Goal: Task Accomplishment & Management: Use online tool/utility

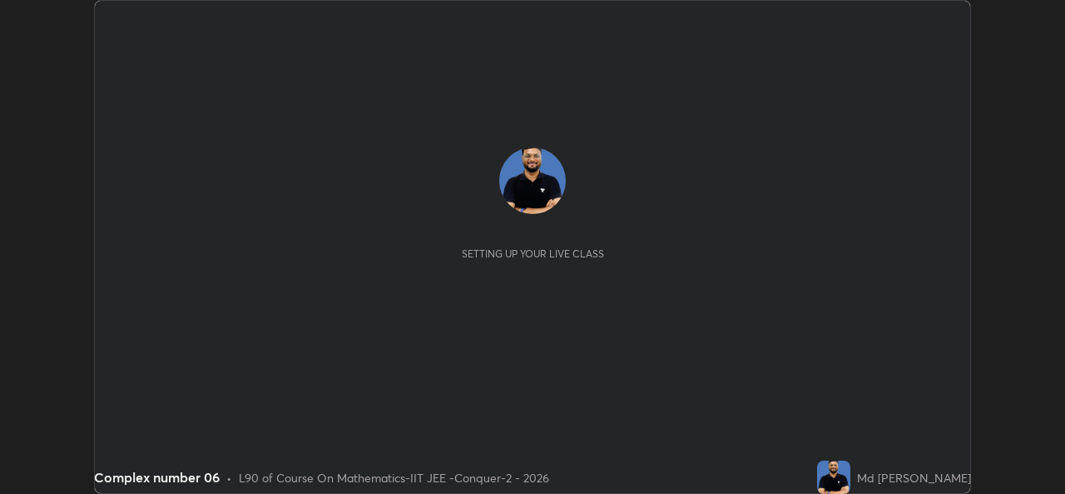
scroll to position [494, 1065]
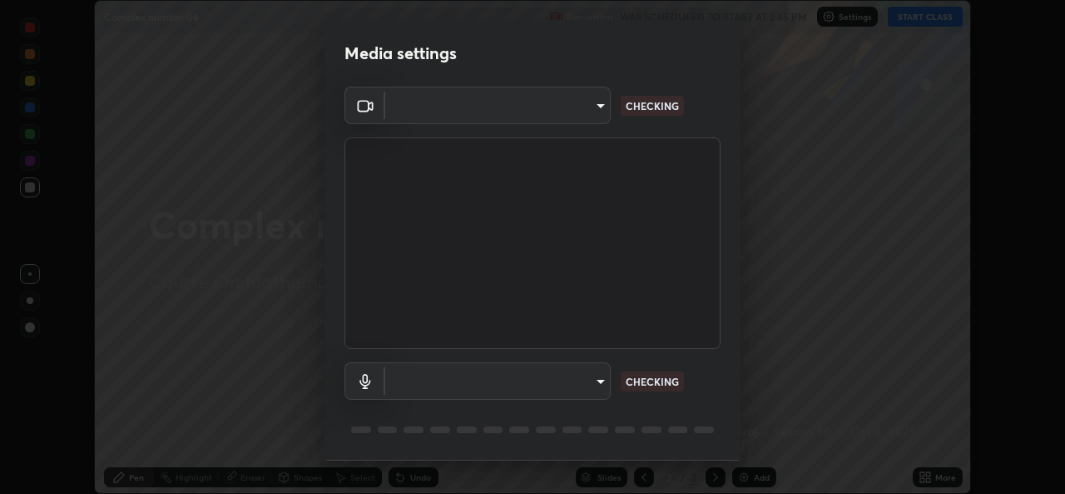
type input "1f41c6c9791060f8641ac520f6899d8620682ebda803063f8a141d25c78f08ec"
click at [574, 386] on body "Erase all Complex number 06 Recording WAS SCHEDULED TO START AT 2:45 PM Setting…" at bounding box center [532, 247] width 1065 height 494
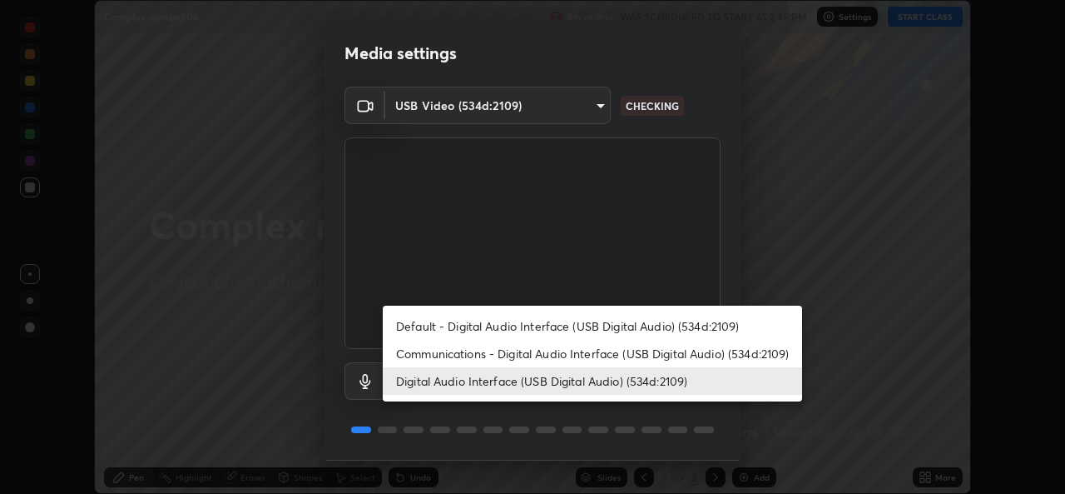
click at [574, 357] on li "Communications - Digital Audio Interface (USB Digital Audio) (534d:2109)" at bounding box center [593, 353] width 420 height 27
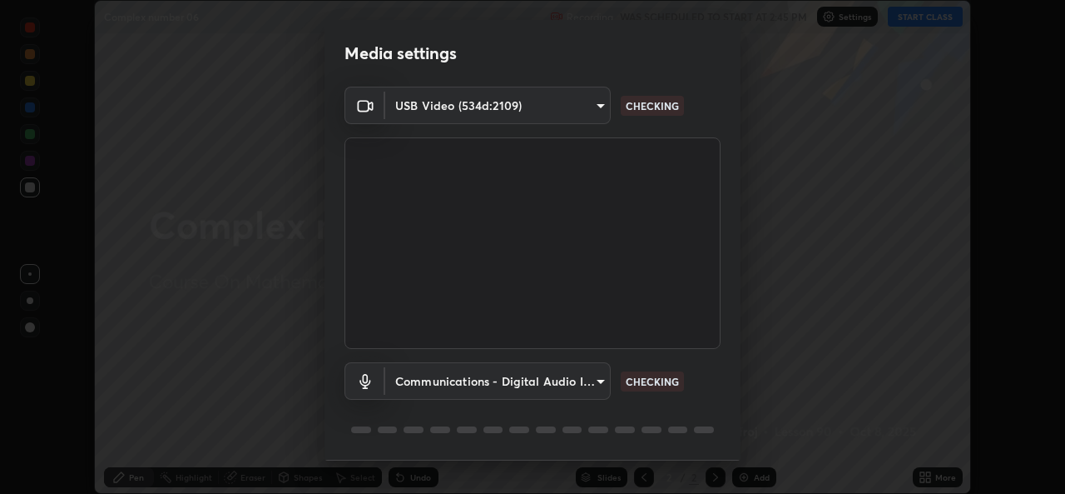
click at [578, 383] on li "Digital Audio Interface (USB Digital Audio) (534d:2109)" at bounding box center [540, 381] width 315 height 16
type input "f295510aab7fc519ba2ff16faa6f07a5746b517eedcb4ab4bf157618f1e6795d"
click at [668, 385] on p "CHECKING" at bounding box center [652, 381] width 53 height 15
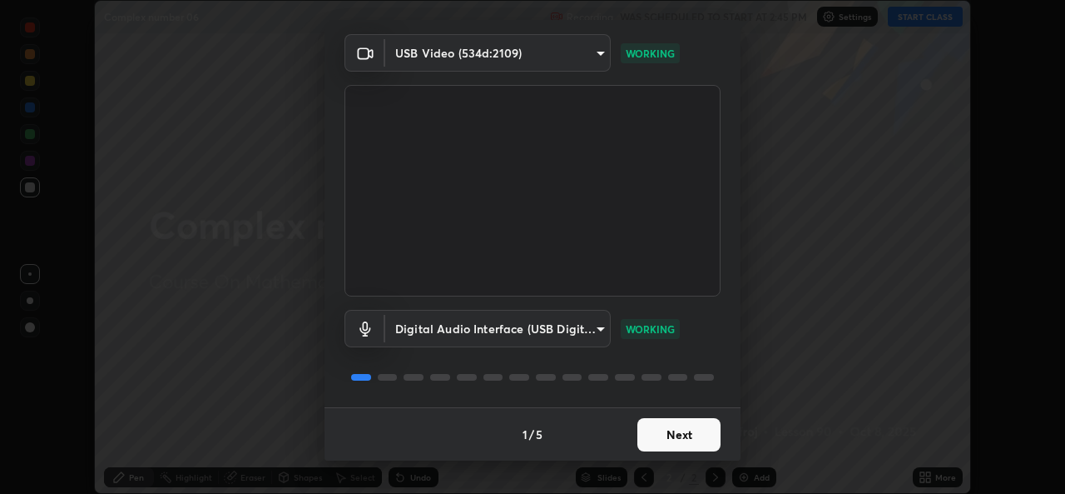
click at [690, 446] on button "Next" at bounding box center [679, 434] width 83 height 33
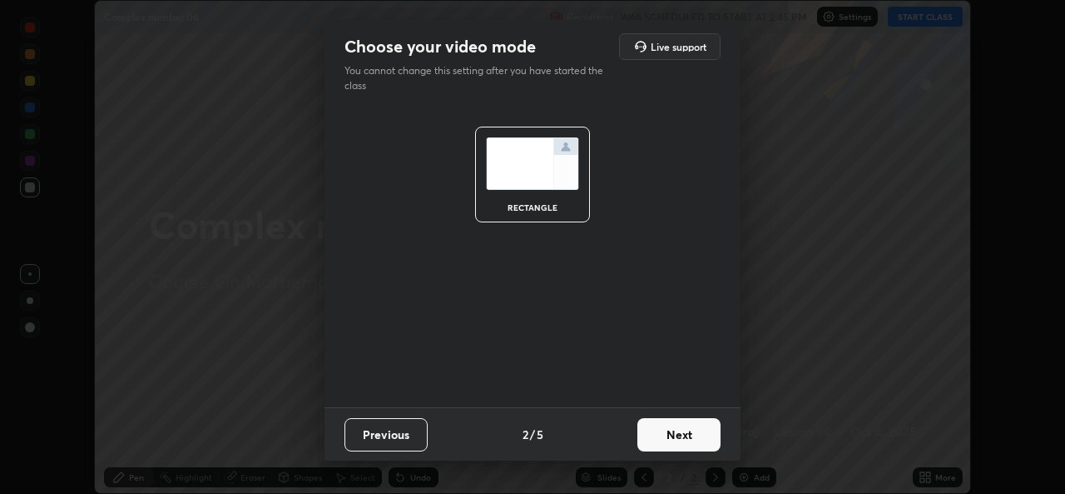
scroll to position [0, 0]
click at [693, 444] on button "Next" at bounding box center [679, 434] width 83 height 33
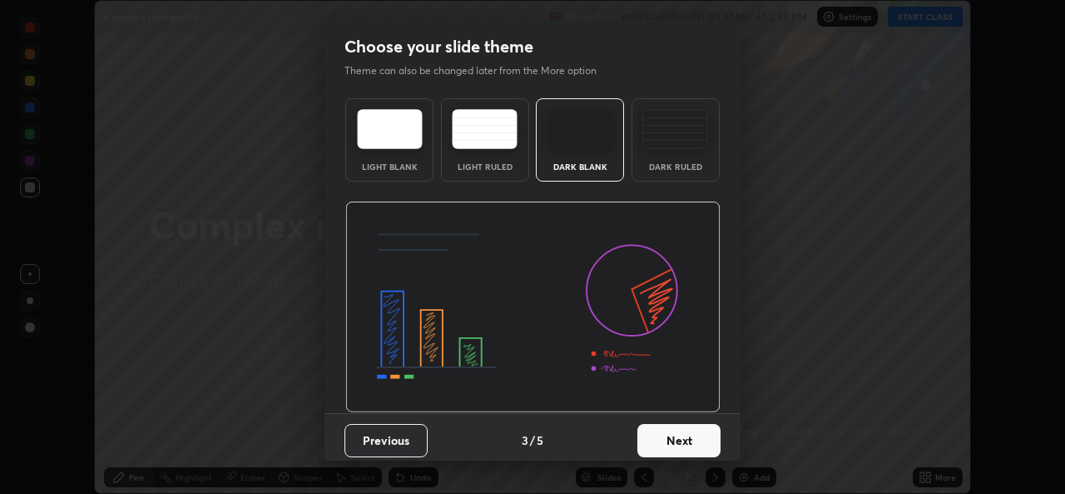
click at [700, 440] on button "Next" at bounding box center [679, 440] width 83 height 33
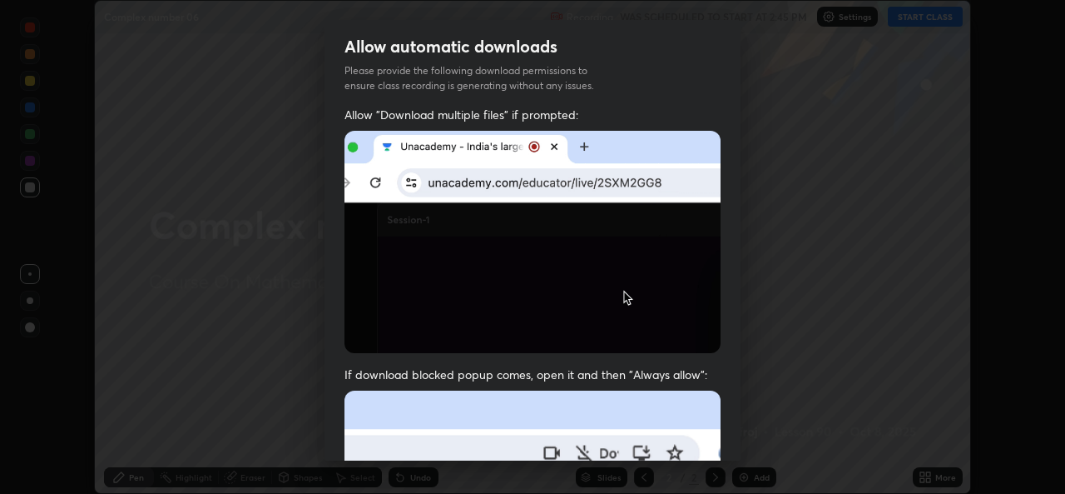
click at [723, 437] on div "Allow "Download multiple files" if prompted: If download blocked popup comes, o…" at bounding box center [533, 457] width 416 height 701
click at [719, 431] on div "Allow "Download multiple files" if prompted: If download blocked popup comes, o…" at bounding box center [533, 457] width 416 height 701
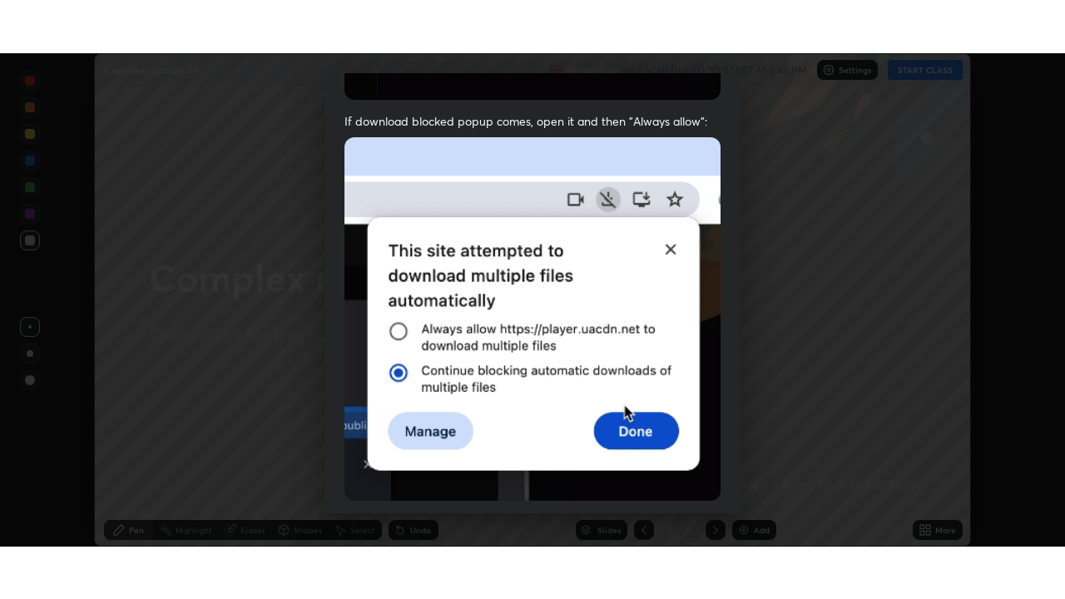
scroll to position [392, 0]
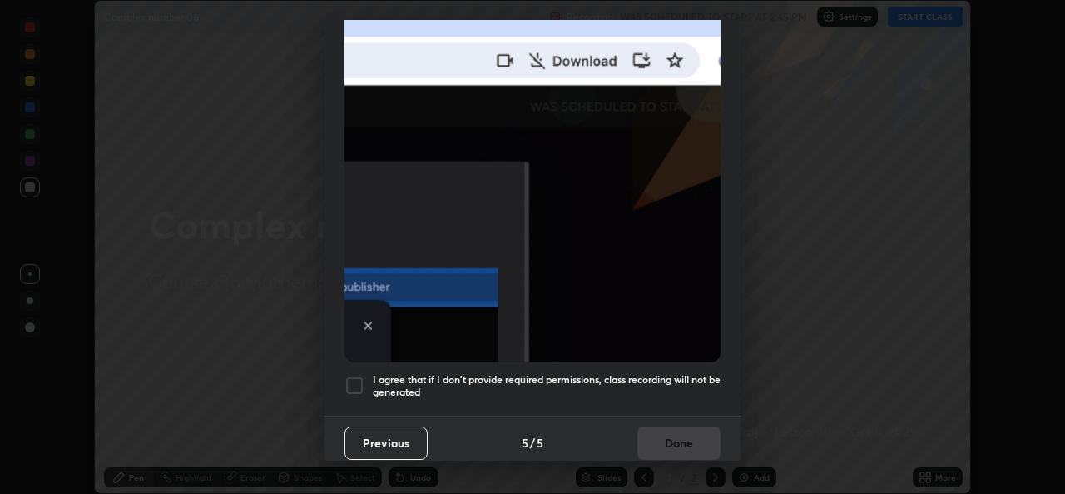
click at [353, 380] on div at bounding box center [355, 385] width 20 height 20
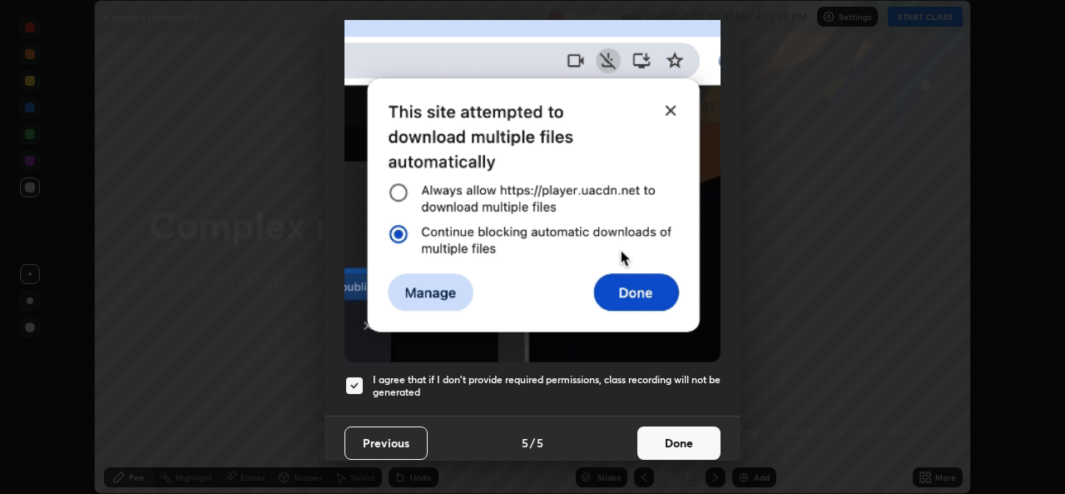
click at [647, 429] on button "Done" at bounding box center [679, 442] width 83 height 33
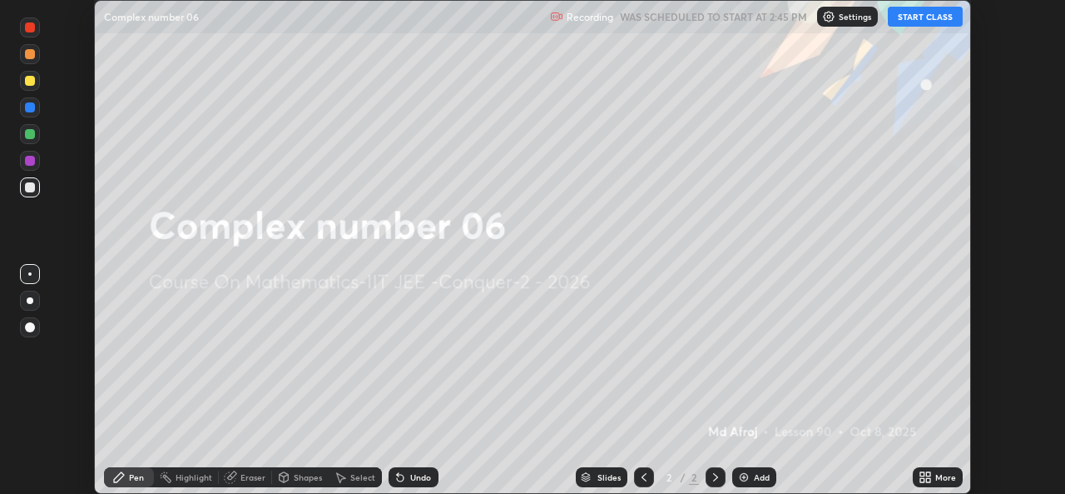
click at [927, 473] on icon at bounding box center [928, 474] width 4 height 4
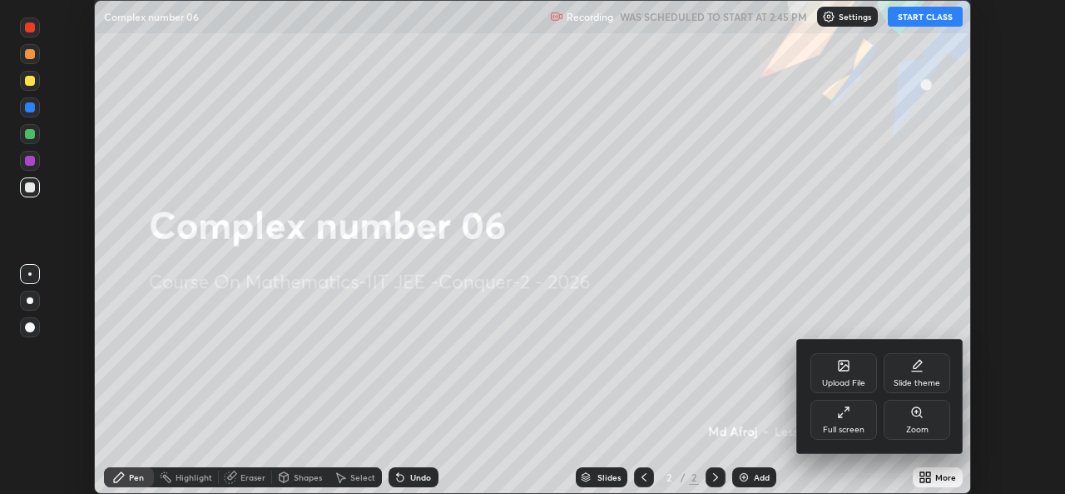
click at [857, 420] on div "Full screen" at bounding box center [844, 420] width 67 height 40
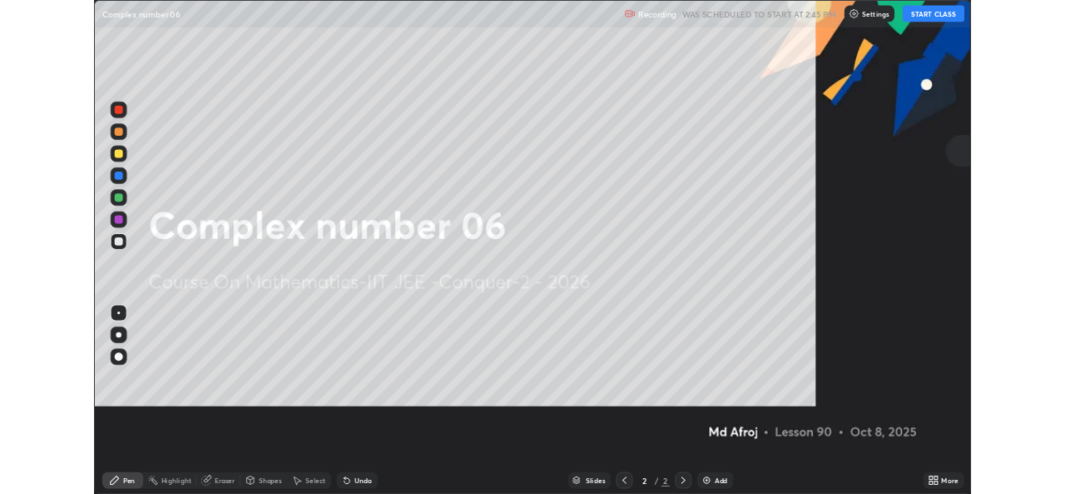
scroll to position [599, 1065]
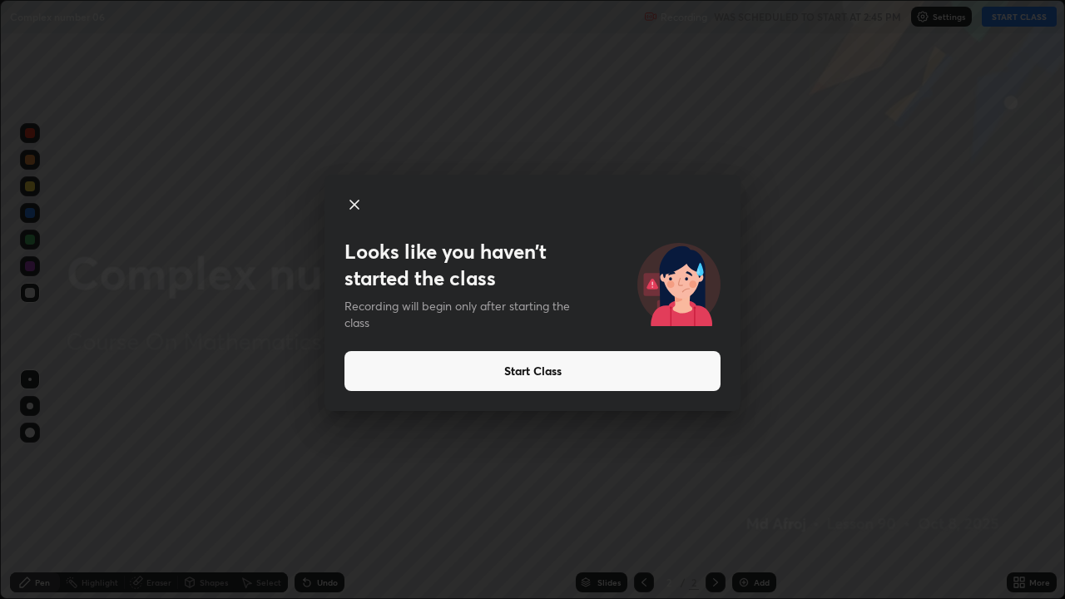
click at [355, 202] on icon at bounding box center [355, 205] width 20 height 20
click at [401, 369] on button "Start Class" at bounding box center [533, 371] width 376 height 40
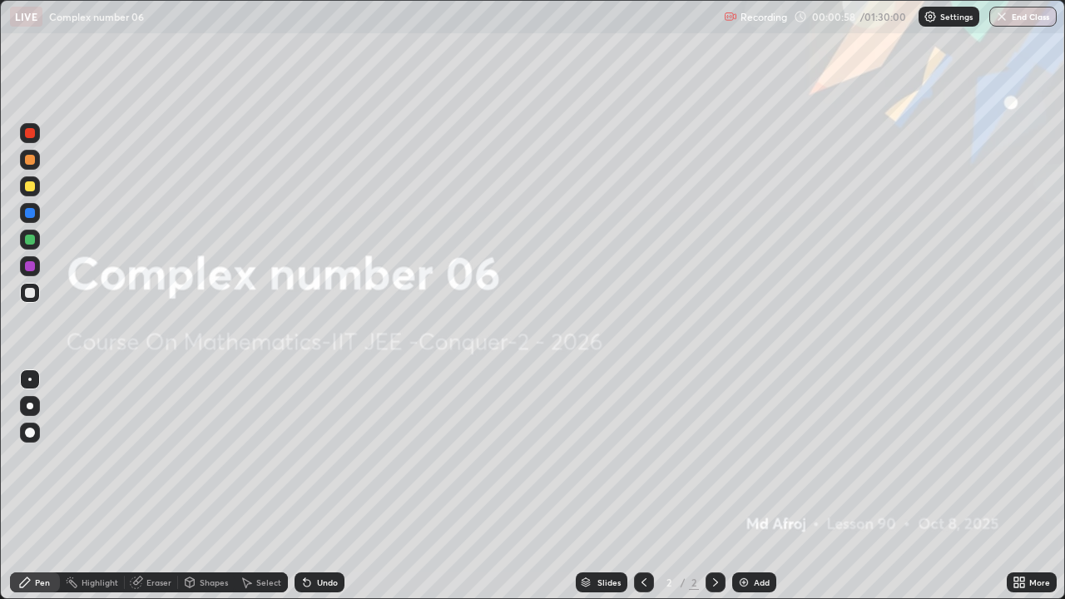
click at [754, 493] on div "Add" at bounding box center [762, 583] width 16 height 8
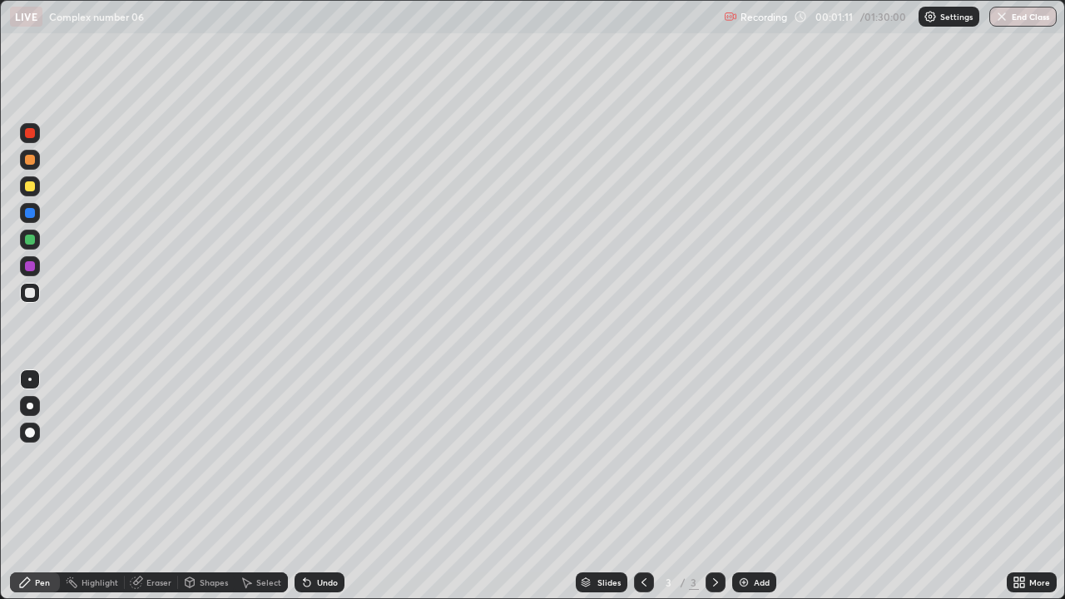
click at [30, 137] on div at bounding box center [30, 133] width 10 height 10
click at [30, 296] on div at bounding box center [30, 293] width 10 height 10
click at [202, 493] on div "Shapes" at bounding box center [206, 583] width 57 height 20
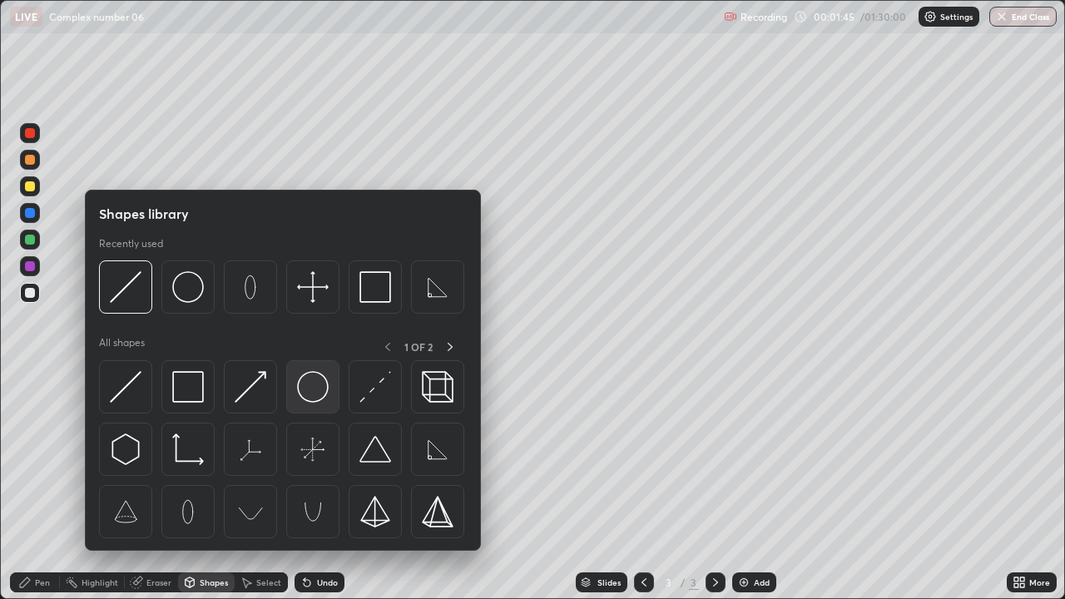
click at [308, 378] on img at bounding box center [313, 387] width 32 height 32
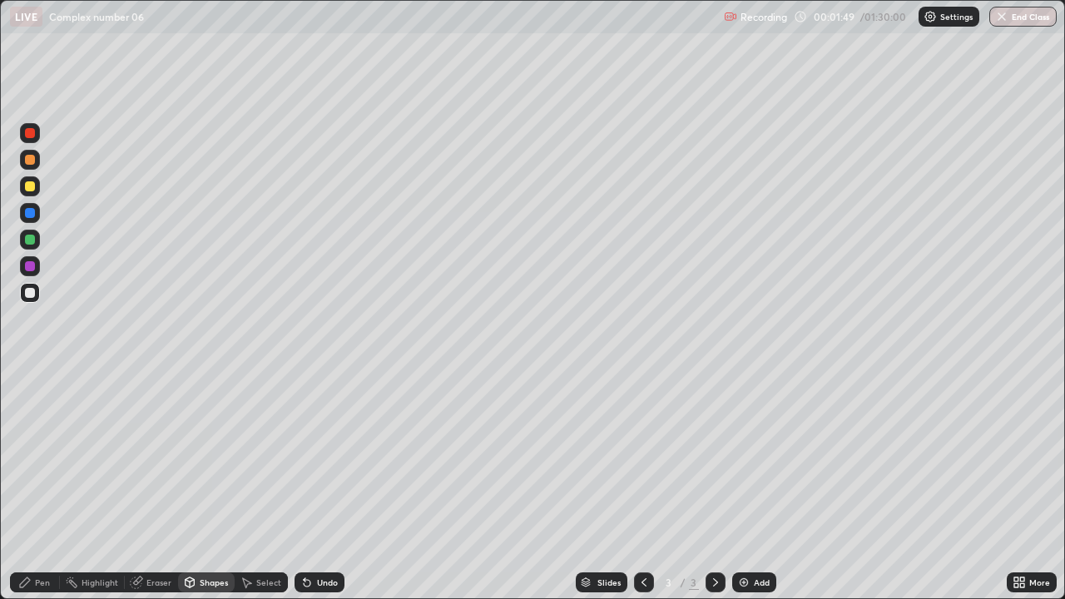
click at [35, 493] on div "Pen" at bounding box center [35, 583] width 50 height 20
click at [261, 493] on div "Select" at bounding box center [268, 583] width 25 height 8
click at [33, 493] on div "Pen" at bounding box center [35, 583] width 50 height 20
click at [32, 183] on div at bounding box center [30, 186] width 10 height 10
click at [755, 493] on div "Add" at bounding box center [762, 583] width 16 height 8
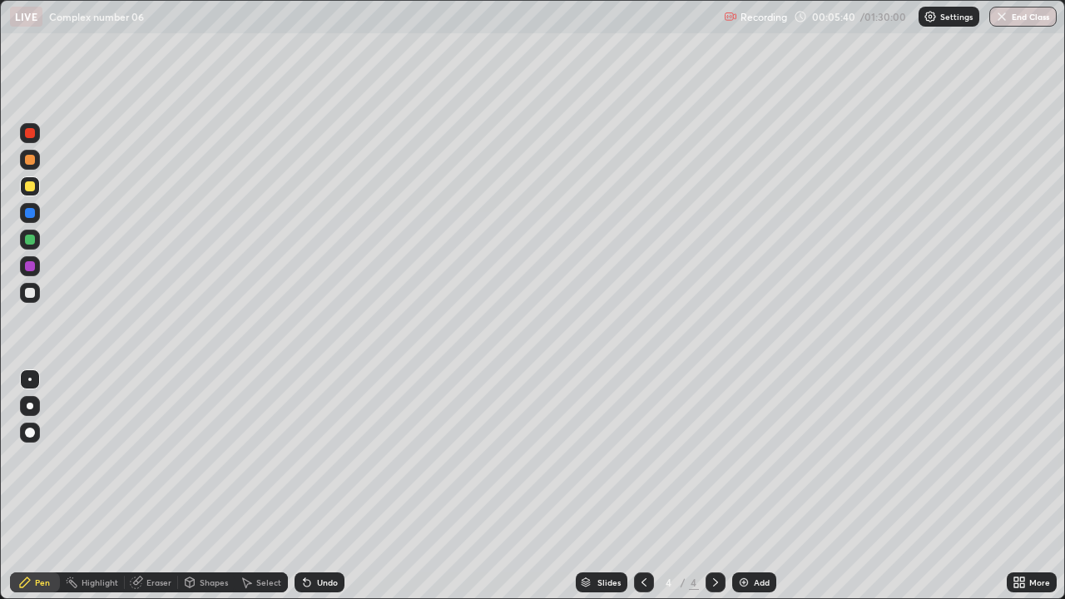
click at [310, 493] on div "Undo" at bounding box center [320, 583] width 50 height 20
click at [313, 493] on div "Undo" at bounding box center [320, 583] width 50 height 20
click at [317, 493] on div "Undo" at bounding box center [327, 583] width 21 height 8
click at [311, 493] on icon at bounding box center [306, 582] width 13 height 13
click at [317, 493] on div "Undo" at bounding box center [327, 583] width 21 height 8
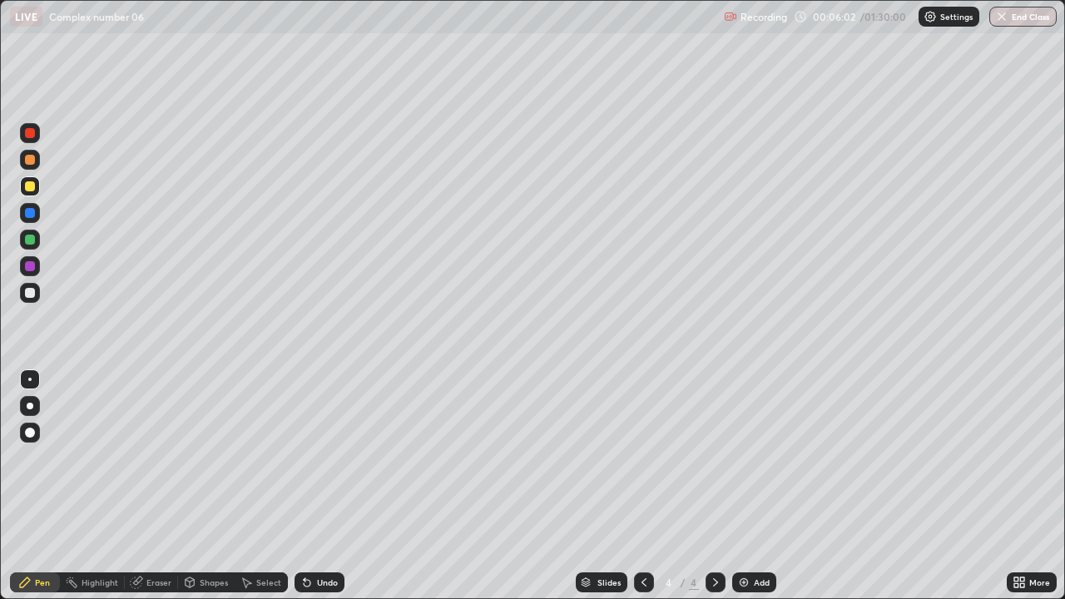
click at [643, 493] on icon at bounding box center [644, 582] width 13 height 13
click at [712, 493] on icon at bounding box center [715, 582] width 13 height 13
click at [642, 493] on icon at bounding box center [644, 583] width 5 height 8
click at [716, 493] on icon at bounding box center [715, 583] width 5 height 8
click at [750, 493] on div "Add" at bounding box center [755, 583] width 44 height 20
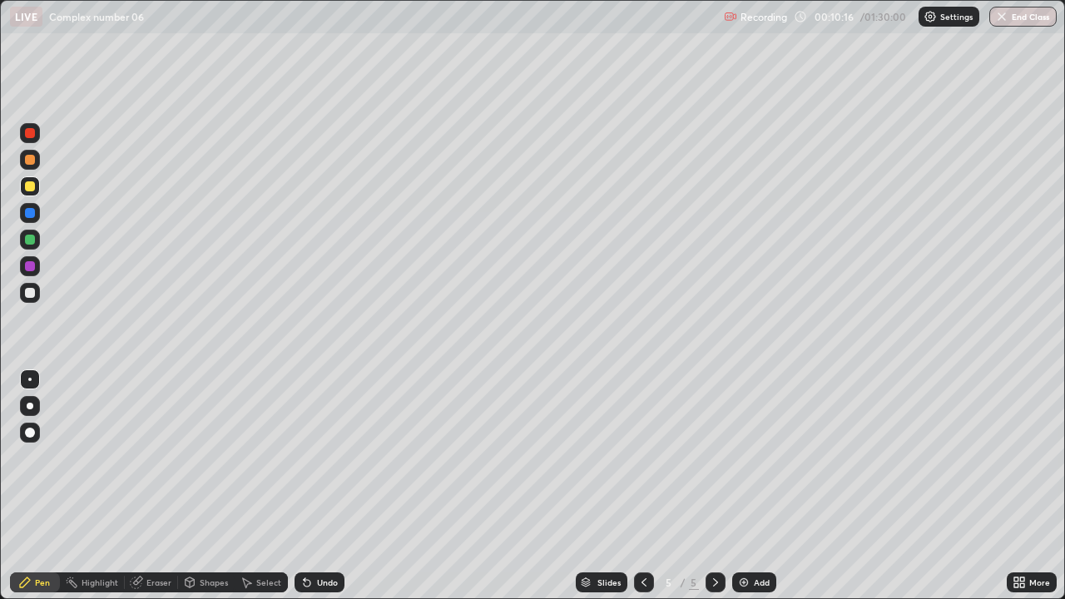
click at [27, 241] on div at bounding box center [30, 240] width 10 height 10
click at [251, 493] on div "Select" at bounding box center [261, 583] width 53 height 20
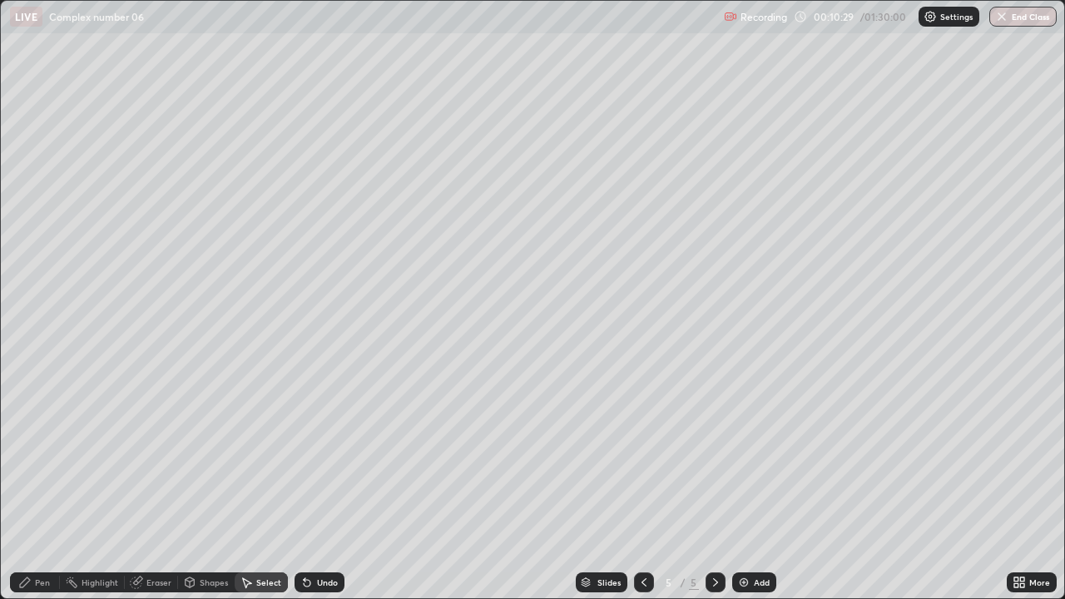
click at [200, 493] on div "Shapes" at bounding box center [214, 583] width 28 height 8
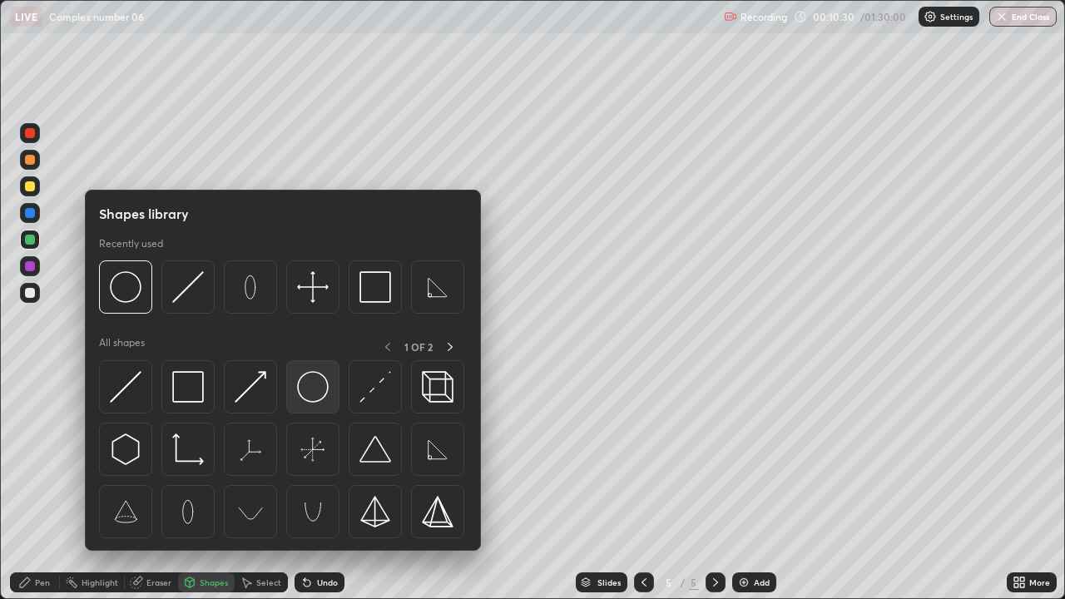
click at [325, 382] on img at bounding box center [313, 387] width 32 height 32
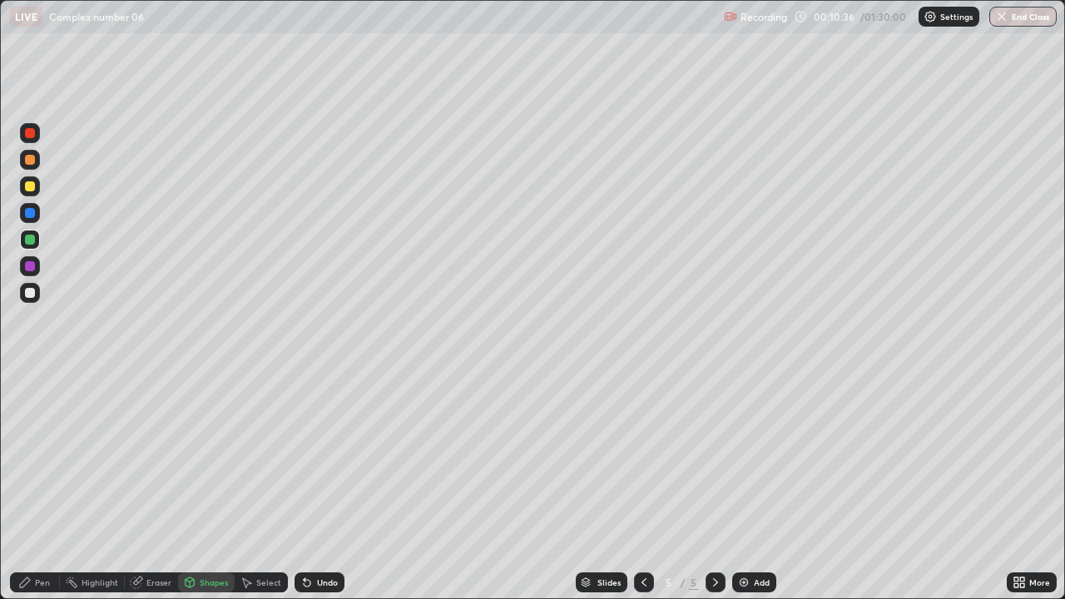
click at [42, 493] on div "Pen" at bounding box center [42, 583] width 15 height 8
click at [91, 493] on div "Highlight" at bounding box center [100, 583] width 37 height 8
click at [32, 493] on icon at bounding box center [29, 525] width 13 height 13
click at [32, 181] on div at bounding box center [30, 186] width 10 height 10
click at [318, 493] on div "Undo" at bounding box center [327, 583] width 21 height 8
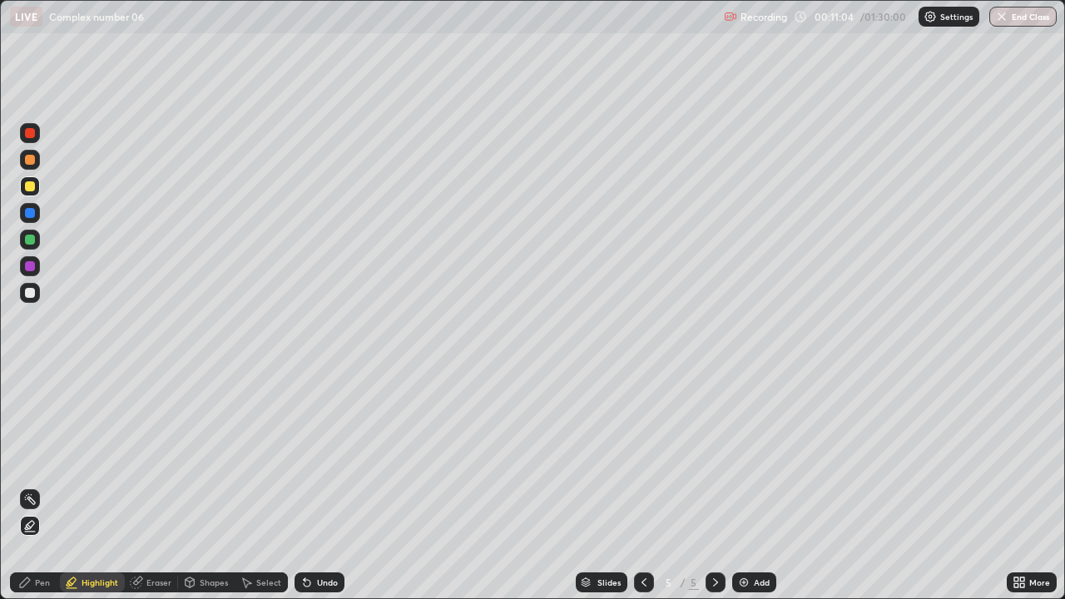
click at [320, 493] on div "Undo" at bounding box center [327, 583] width 21 height 8
click at [330, 493] on div "Undo" at bounding box center [327, 583] width 21 height 8
click at [92, 493] on div "Highlight" at bounding box center [100, 583] width 37 height 8
click at [29, 493] on icon at bounding box center [28, 526] width 3 height 3
click at [28, 493] on icon at bounding box center [28, 526] width 3 height 3
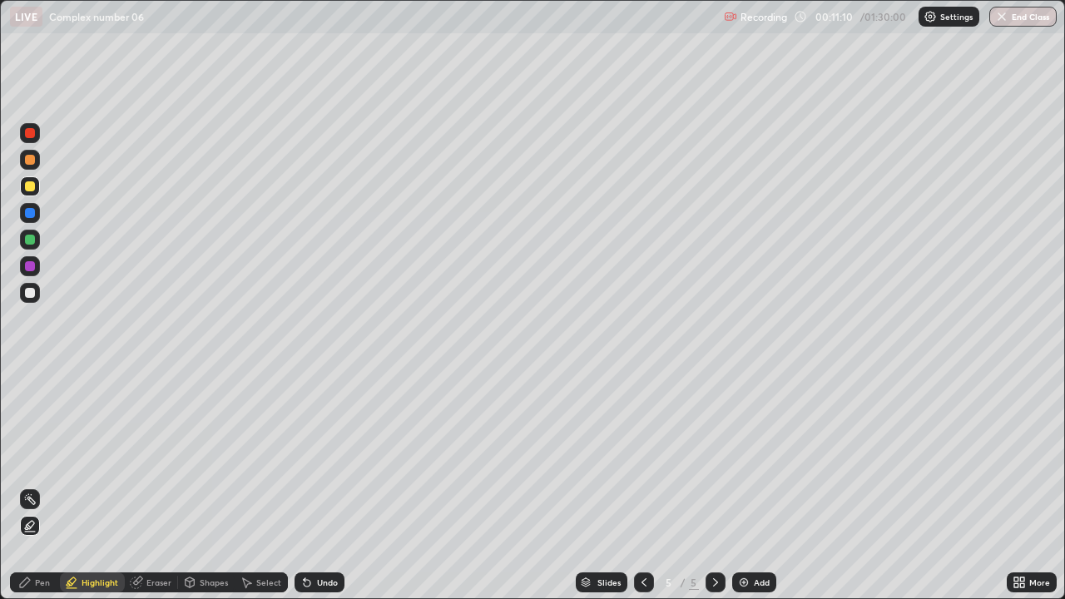
click at [28, 493] on icon at bounding box center [28, 526] width 3 height 3
click at [96, 493] on div "Highlight" at bounding box center [92, 583] width 65 height 20
click at [91, 493] on div "Highlight" at bounding box center [100, 583] width 37 height 8
click at [318, 493] on div "Undo" at bounding box center [327, 583] width 21 height 8
click at [323, 493] on div "Undo" at bounding box center [327, 583] width 21 height 8
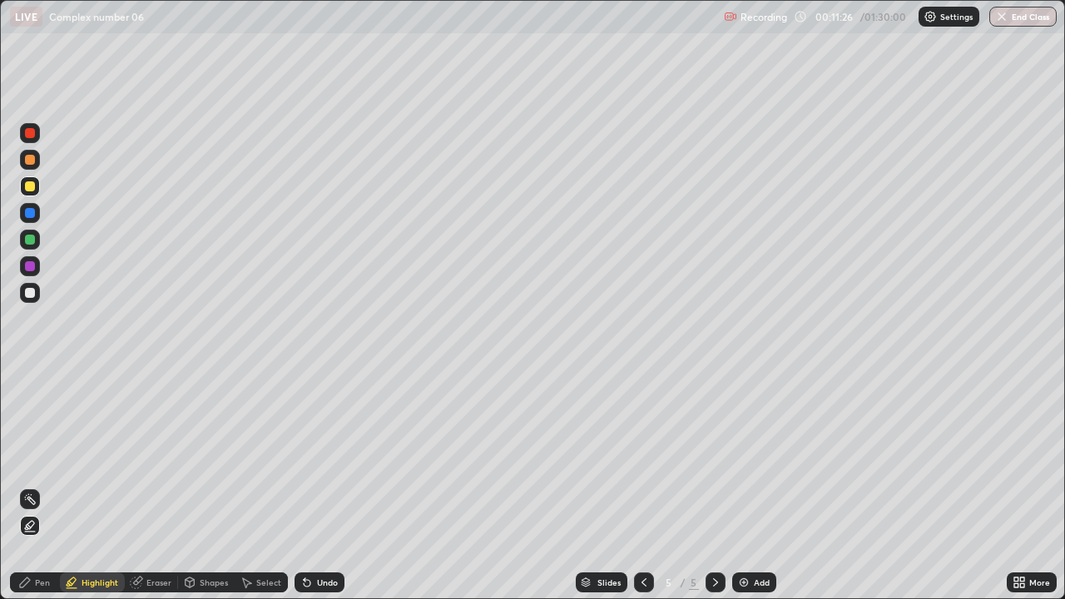
click at [323, 493] on div "Undo" at bounding box center [327, 583] width 21 height 8
click at [317, 493] on div "Undo" at bounding box center [327, 583] width 21 height 8
click at [192, 493] on icon at bounding box center [190, 583] width 9 height 10
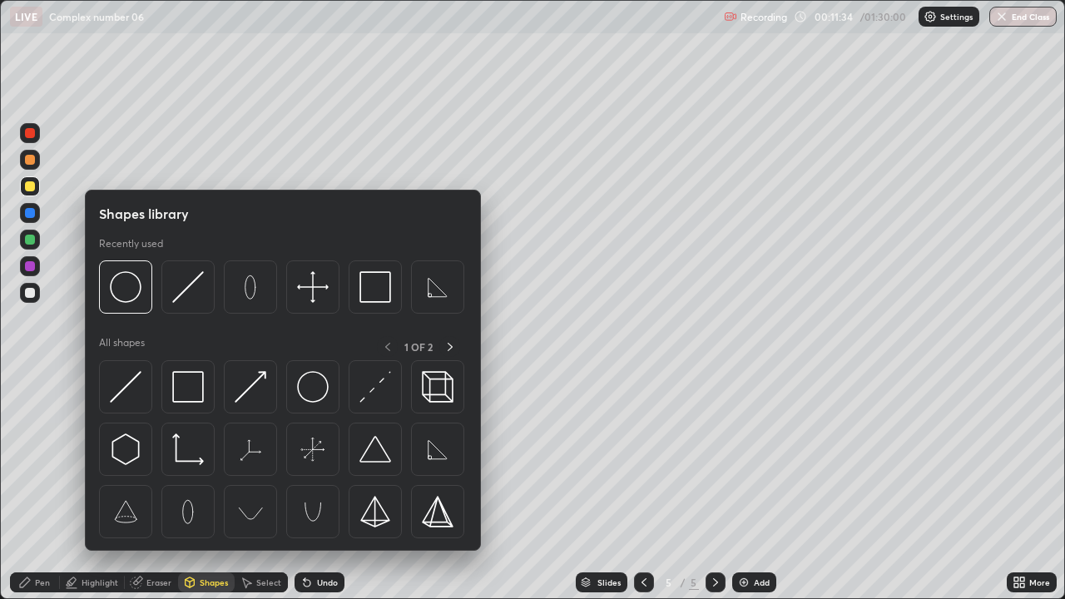
click at [266, 493] on div "Select" at bounding box center [268, 583] width 25 height 8
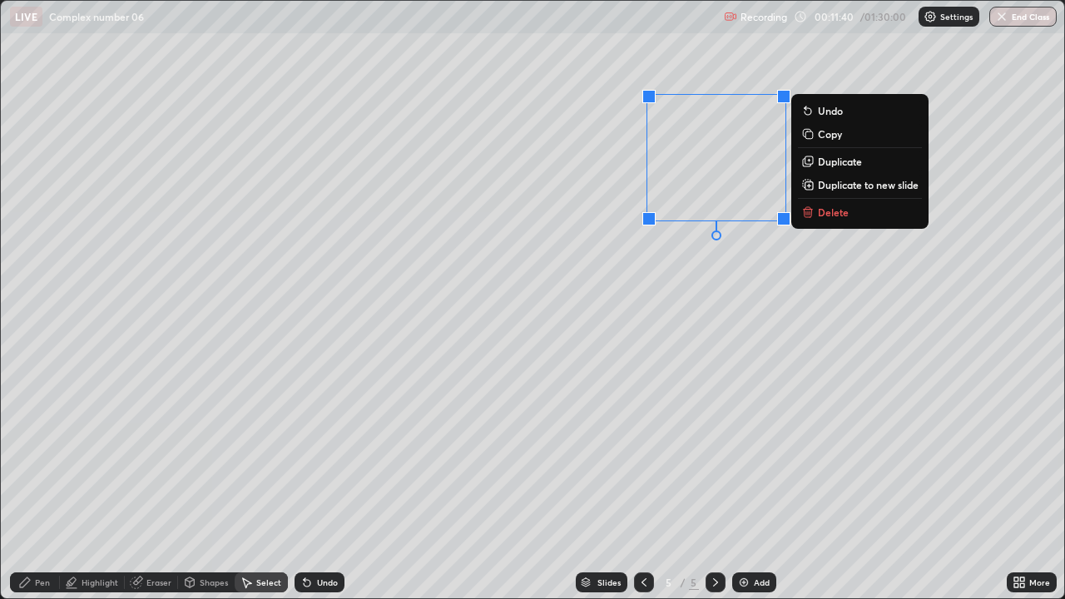
click at [109, 493] on div "Highlight" at bounding box center [92, 583] width 65 height 20
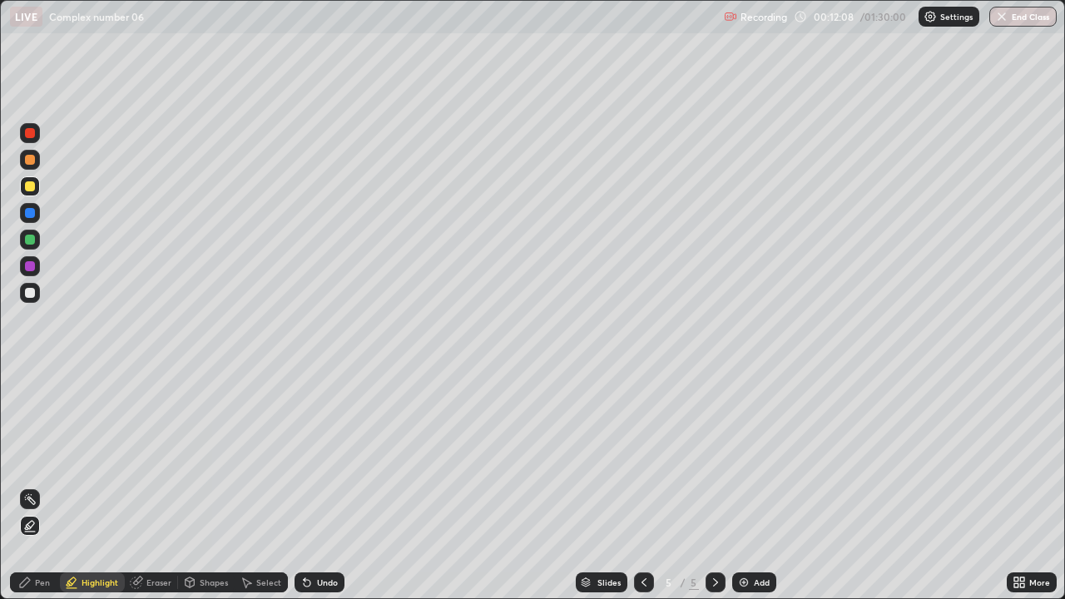
click at [323, 493] on div "Undo" at bounding box center [327, 583] width 21 height 8
click at [25, 493] on icon at bounding box center [25, 583] width 10 height 10
click at [31, 211] on div at bounding box center [30, 213] width 10 height 10
click at [317, 493] on div "Undo" at bounding box center [327, 583] width 21 height 8
click at [314, 493] on div "Undo" at bounding box center [320, 583] width 50 height 20
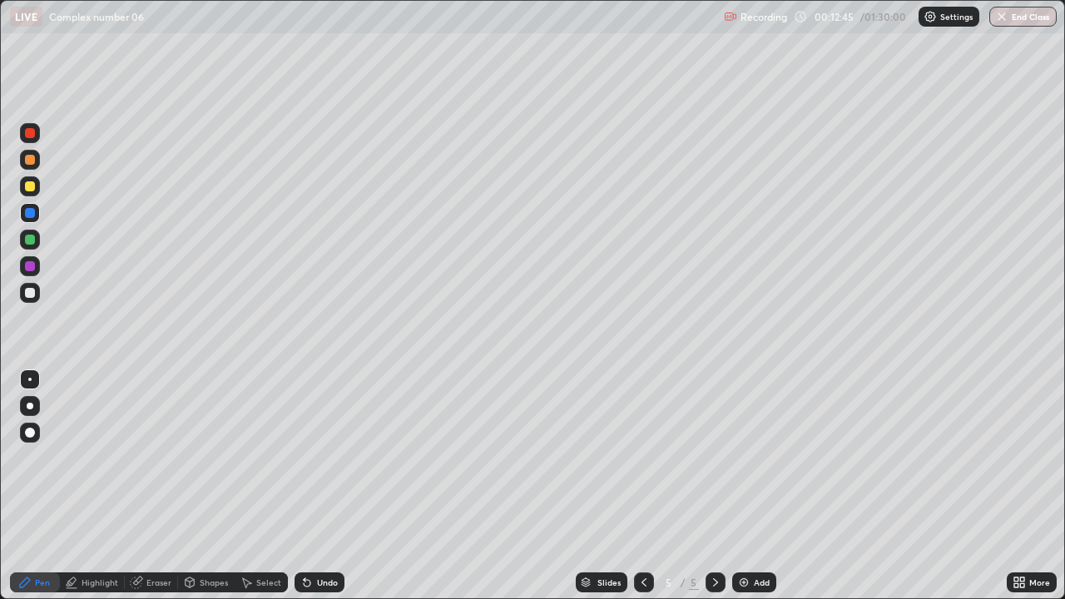
click at [317, 493] on div "Undo" at bounding box center [327, 583] width 21 height 8
click at [310, 493] on icon at bounding box center [306, 582] width 13 height 13
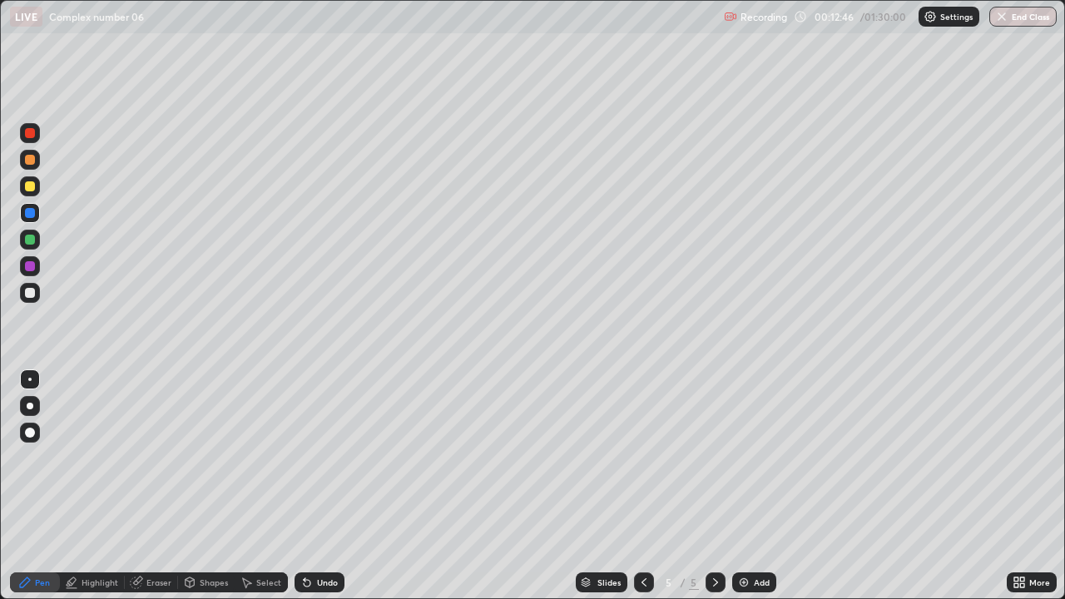
click at [308, 493] on icon at bounding box center [307, 583] width 7 height 7
click at [305, 493] on icon at bounding box center [307, 583] width 7 height 7
click at [306, 493] on icon at bounding box center [307, 583] width 7 height 7
click at [305, 493] on icon at bounding box center [307, 583] width 7 height 7
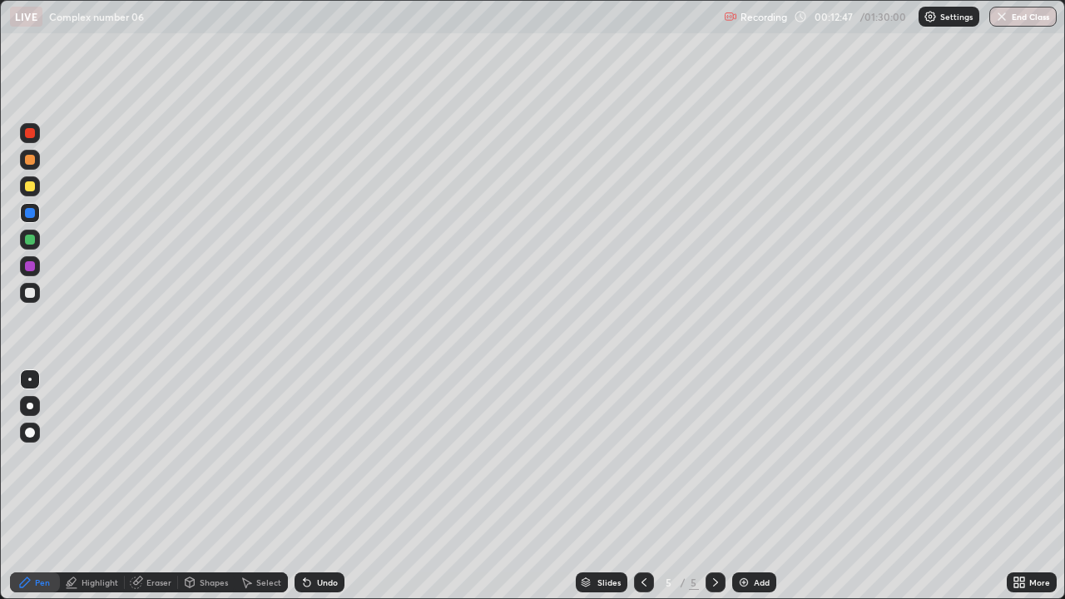
click at [305, 493] on icon at bounding box center [307, 583] width 7 height 7
click at [32, 131] on div at bounding box center [30, 133] width 10 height 10
click at [28, 291] on div at bounding box center [30, 293] width 10 height 10
click at [312, 493] on div "Undo" at bounding box center [320, 583] width 50 height 20
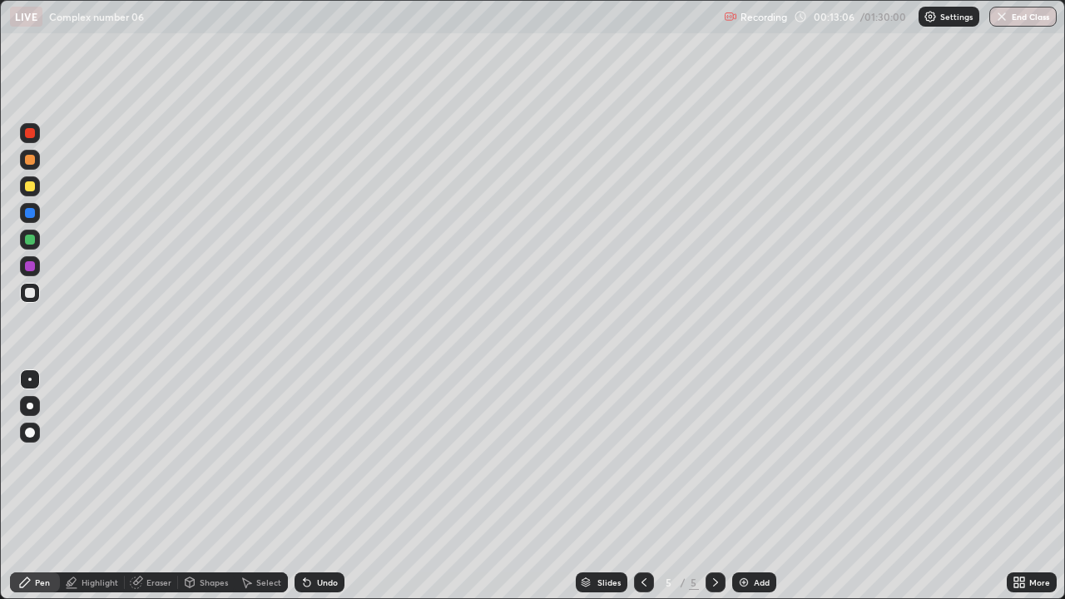
click at [317, 493] on div "Undo" at bounding box center [327, 583] width 21 height 8
click at [28, 231] on div at bounding box center [30, 240] width 20 height 20
click at [751, 493] on div "Add" at bounding box center [755, 583] width 44 height 20
click at [26, 185] on div at bounding box center [30, 186] width 10 height 10
click at [319, 493] on div "Undo" at bounding box center [327, 583] width 21 height 8
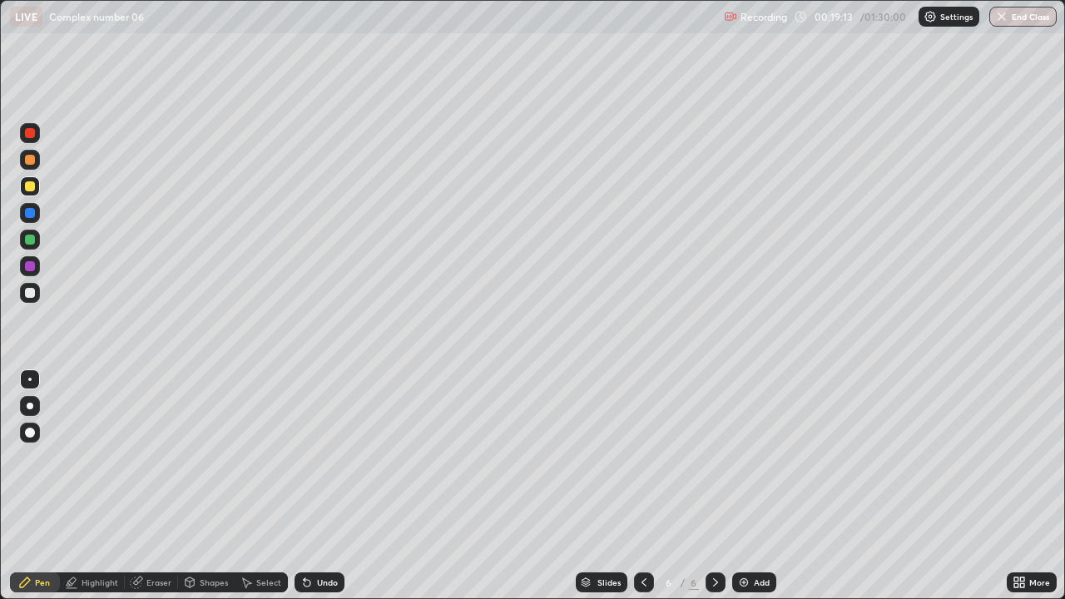
click at [320, 493] on div "Undo" at bounding box center [327, 583] width 21 height 8
click at [328, 493] on div "Undo" at bounding box center [327, 583] width 21 height 8
click at [325, 493] on div "Undo" at bounding box center [327, 583] width 21 height 8
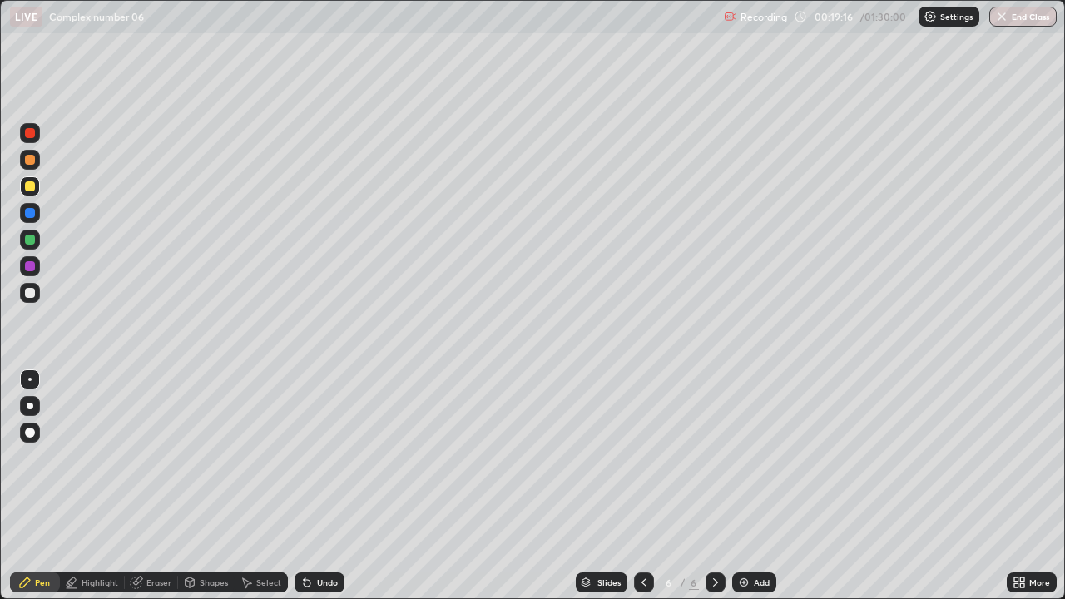
click at [323, 493] on div "Undo" at bounding box center [327, 583] width 21 height 8
click at [10, 493] on div "Pen" at bounding box center [35, 582] width 50 height 33
click at [200, 493] on div "Shapes" at bounding box center [214, 583] width 28 height 8
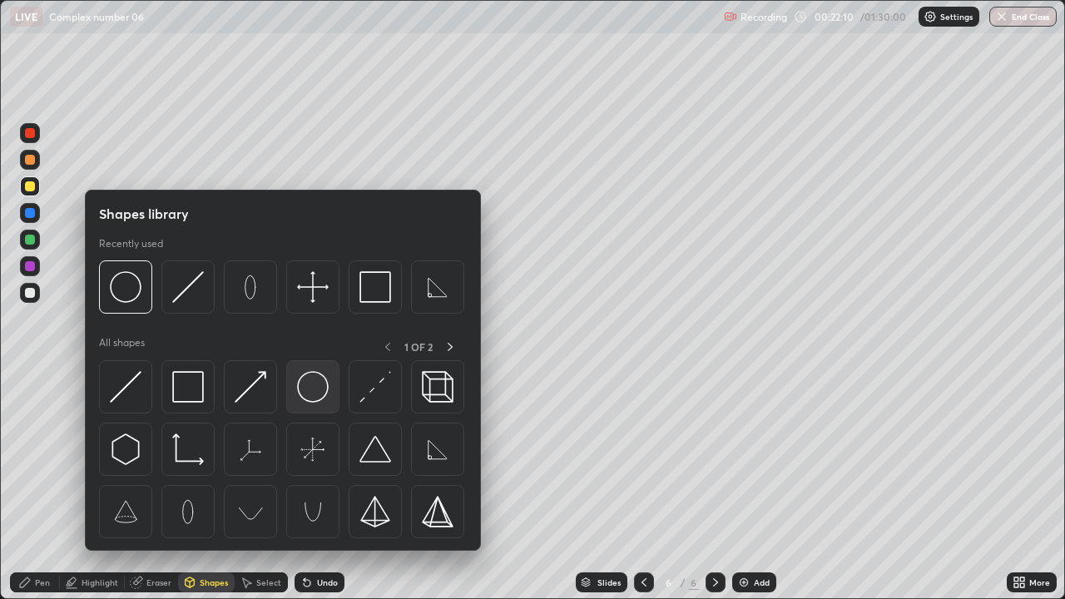
click at [310, 377] on img at bounding box center [313, 387] width 32 height 32
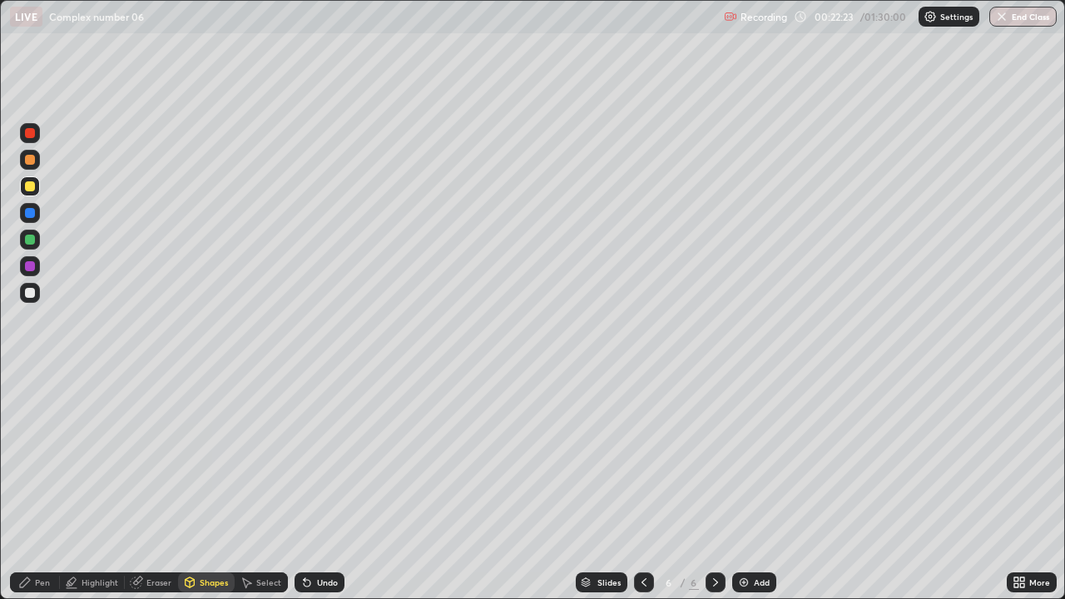
click at [34, 493] on div "Pen" at bounding box center [35, 583] width 50 height 20
click at [202, 493] on div "Shapes" at bounding box center [214, 583] width 28 height 8
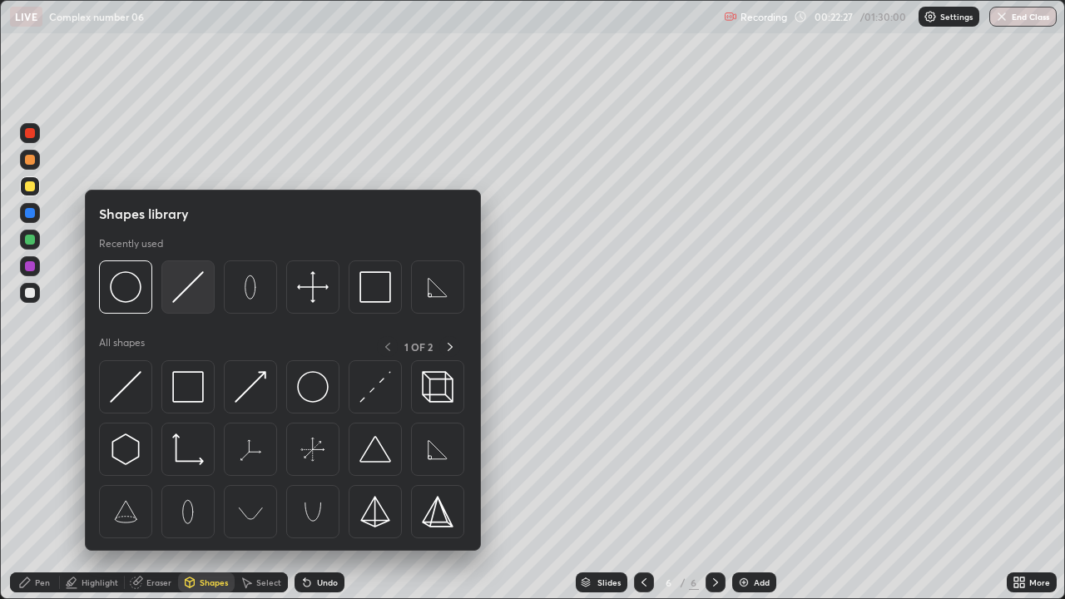
click at [192, 289] on img at bounding box center [188, 287] width 32 height 32
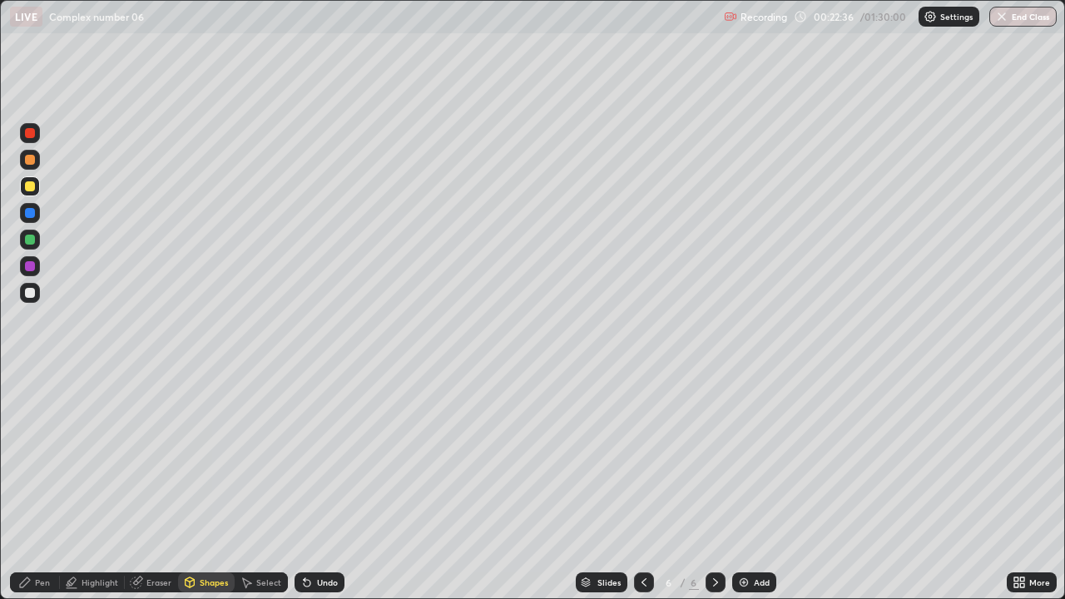
click at [200, 493] on div "Shapes" at bounding box center [214, 583] width 28 height 8
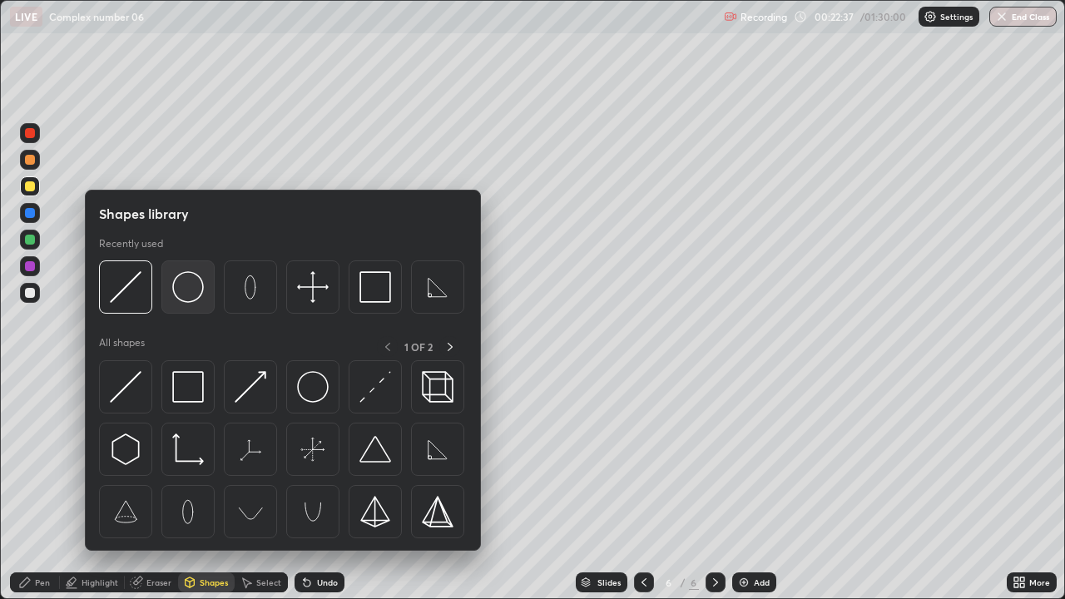
click at [179, 292] on img at bounding box center [188, 287] width 32 height 32
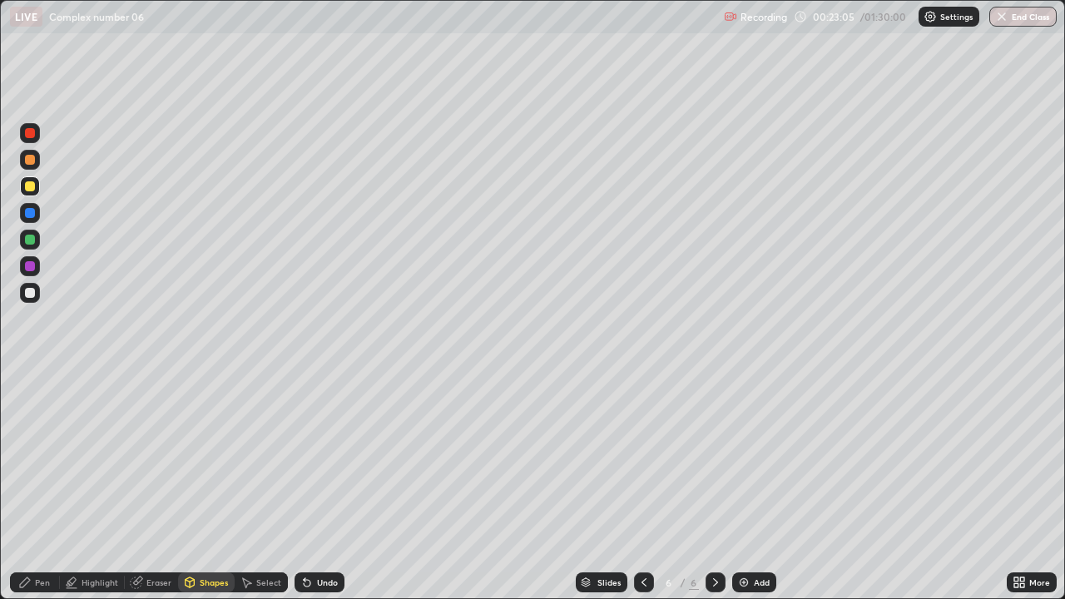
click at [312, 493] on div "Undo" at bounding box center [320, 583] width 50 height 20
click at [317, 493] on div "Undo" at bounding box center [327, 583] width 21 height 8
click at [257, 493] on div "Select" at bounding box center [261, 583] width 53 height 20
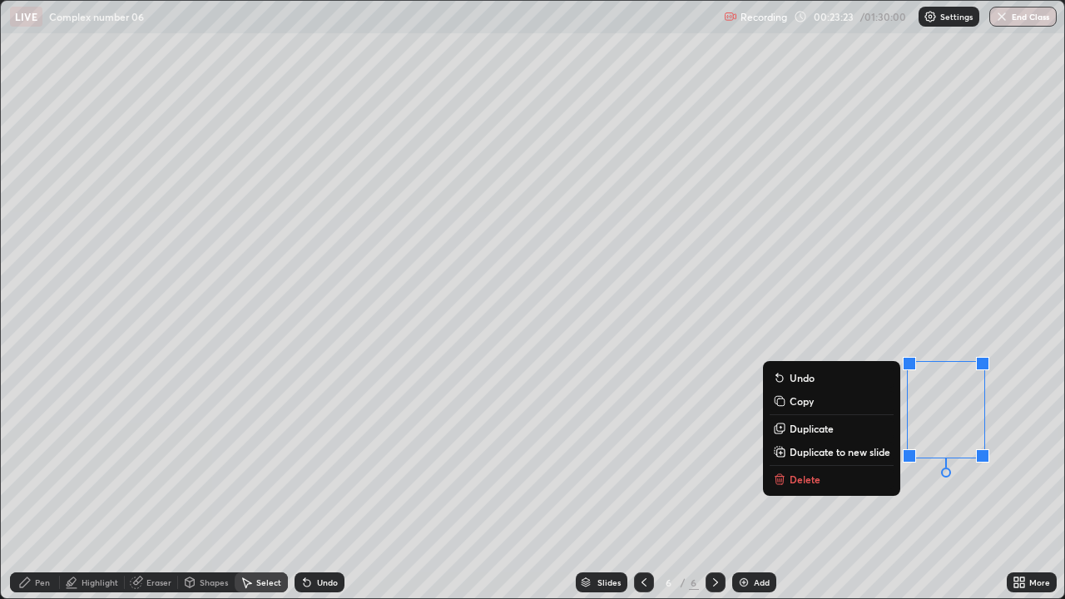
click at [659, 493] on div "0 ° Undo Copy Duplicate Duplicate to new slide Delete" at bounding box center [533, 300] width 1064 height 598
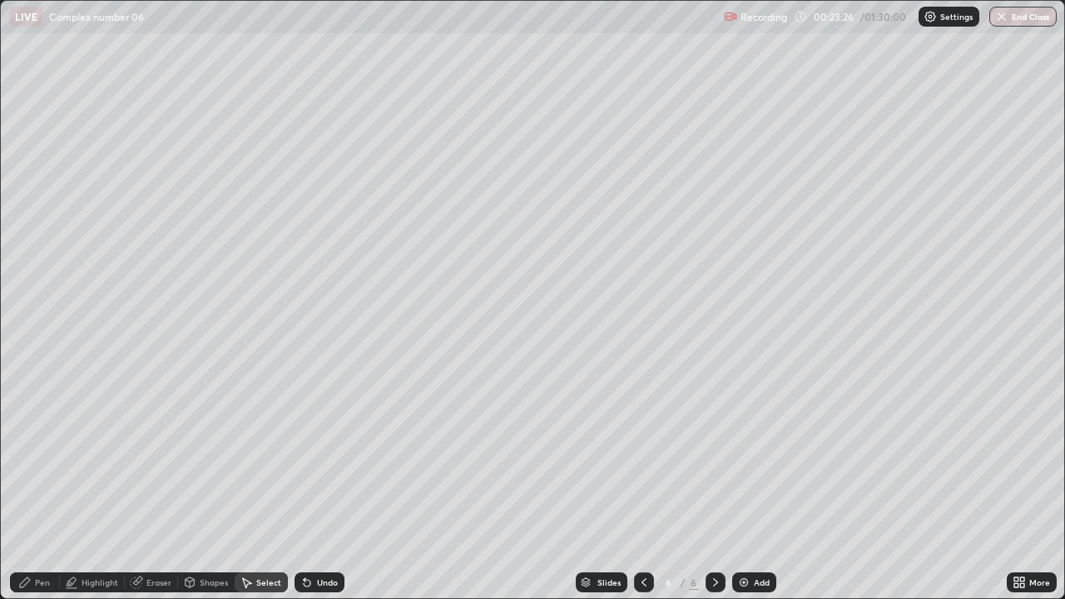
click at [36, 493] on div "Pen" at bounding box center [42, 583] width 15 height 8
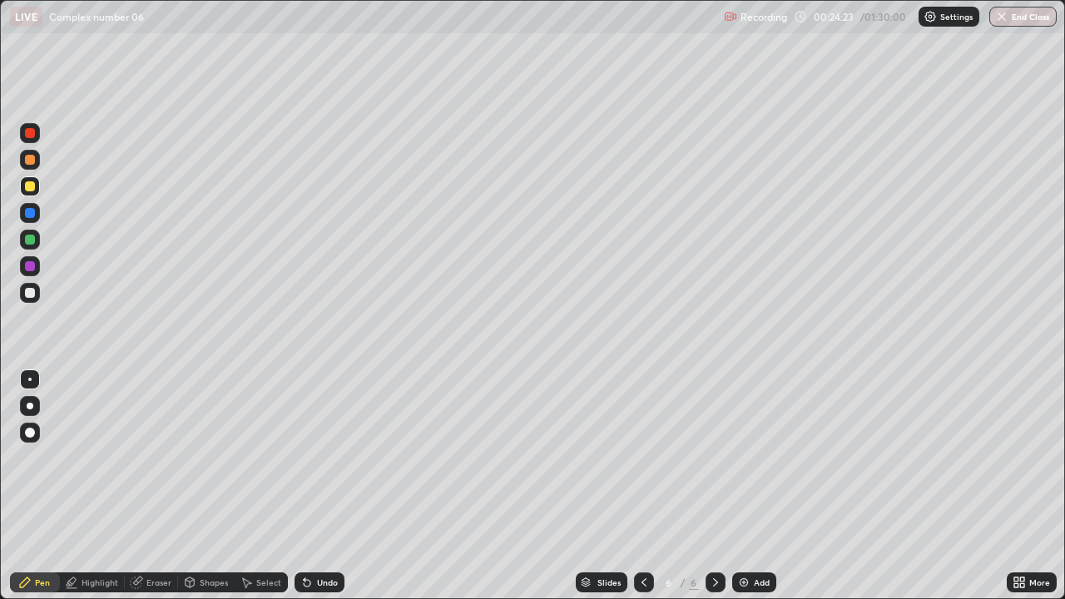
click at [30, 238] on div at bounding box center [30, 240] width 10 height 10
click at [30, 161] on div at bounding box center [30, 160] width 10 height 10
click at [754, 493] on div "Add" at bounding box center [762, 583] width 16 height 8
click at [641, 493] on icon at bounding box center [644, 582] width 13 height 13
click at [712, 493] on icon at bounding box center [715, 582] width 13 height 13
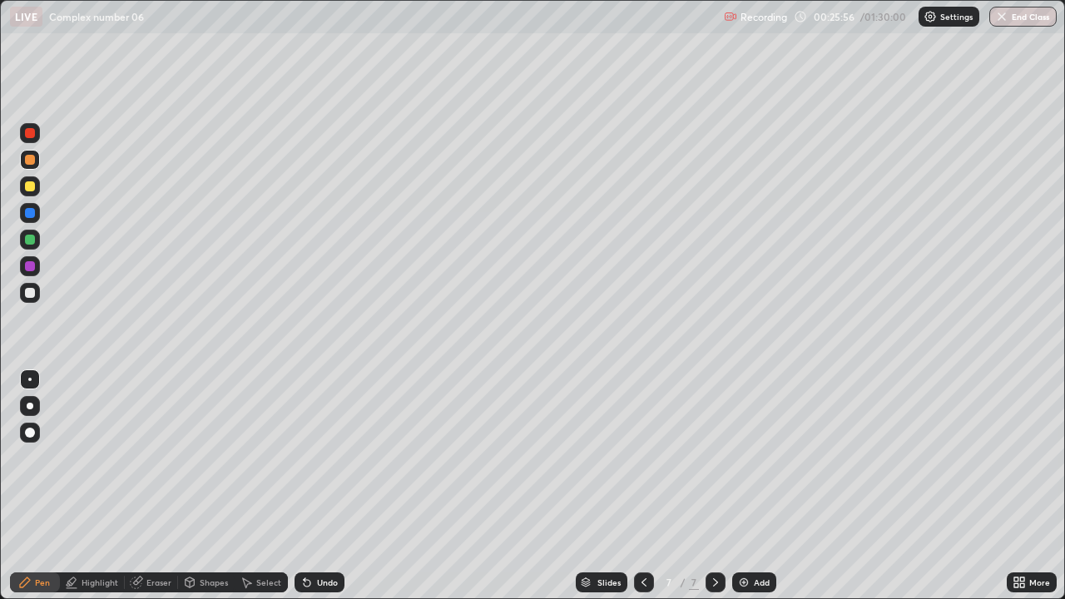
click at [638, 493] on div at bounding box center [644, 583] width 20 height 20
click at [716, 493] on icon at bounding box center [715, 582] width 13 height 13
click at [638, 493] on icon at bounding box center [644, 582] width 13 height 13
click at [713, 493] on icon at bounding box center [715, 582] width 13 height 13
click at [313, 493] on div "Undo" at bounding box center [320, 583] width 50 height 20
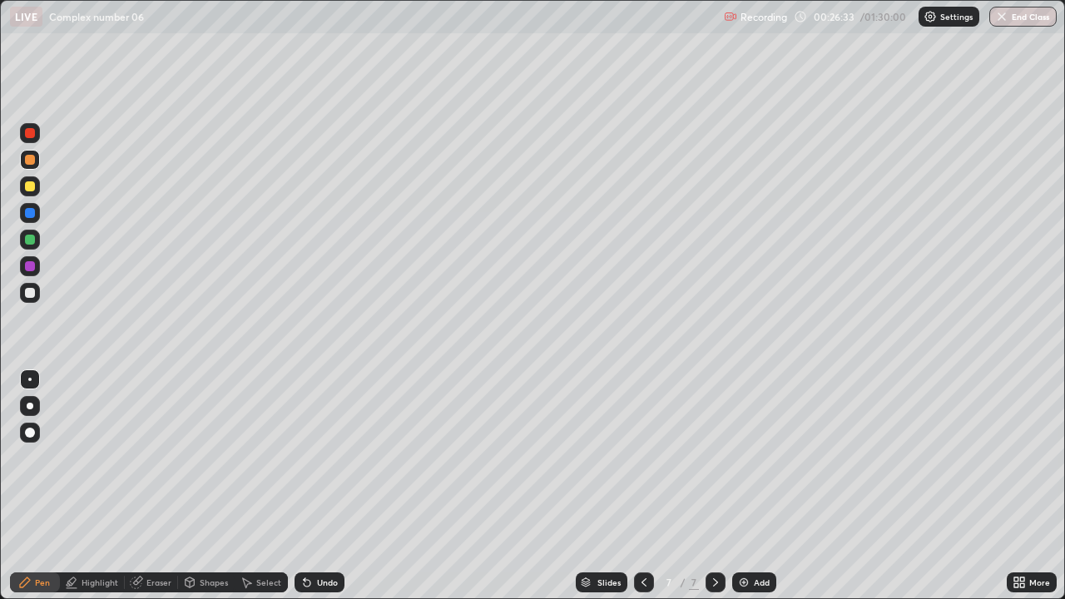
click at [643, 493] on icon at bounding box center [644, 582] width 13 height 13
click at [714, 493] on icon at bounding box center [715, 582] width 13 height 13
click at [30, 187] on div at bounding box center [30, 186] width 10 height 10
click at [749, 493] on div "Add" at bounding box center [755, 583] width 44 height 20
click at [203, 493] on div "Shapes" at bounding box center [214, 583] width 28 height 8
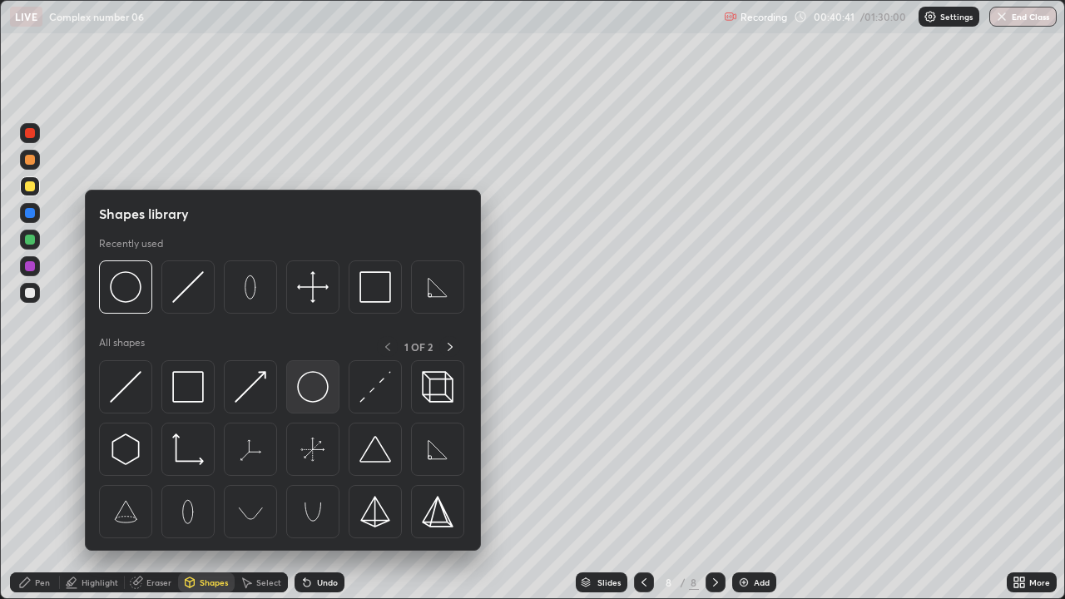
click at [310, 389] on img at bounding box center [313, 387] width 32 height 32
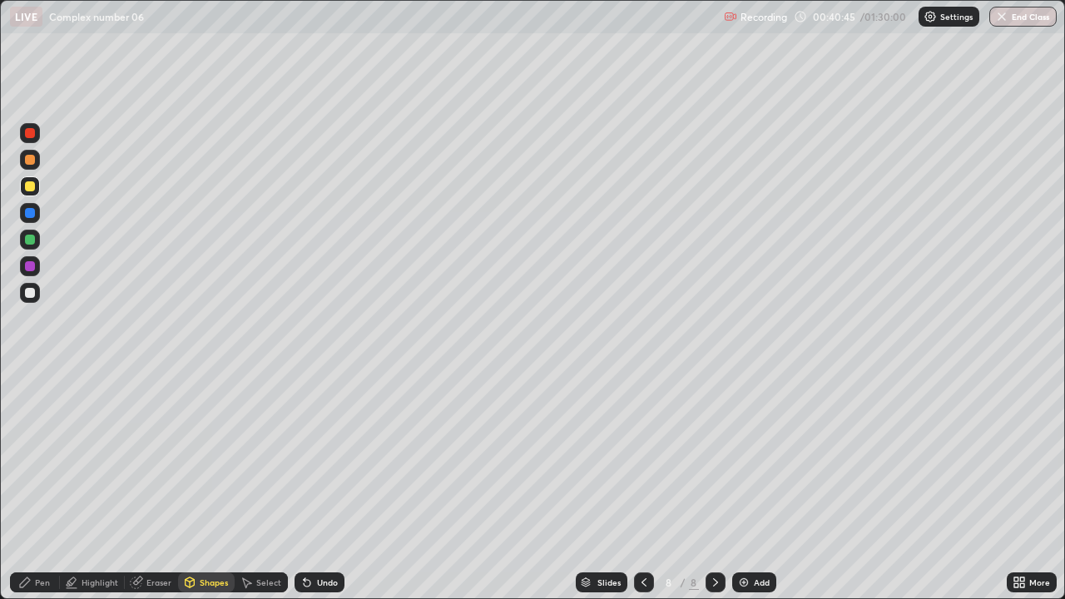
click at [35, 493] on div "Pen" at bounding box center [42, 583] width 15 height 8
click at [254, 493] on div "Select" at bounding box center [261, 583] width 53 height 20
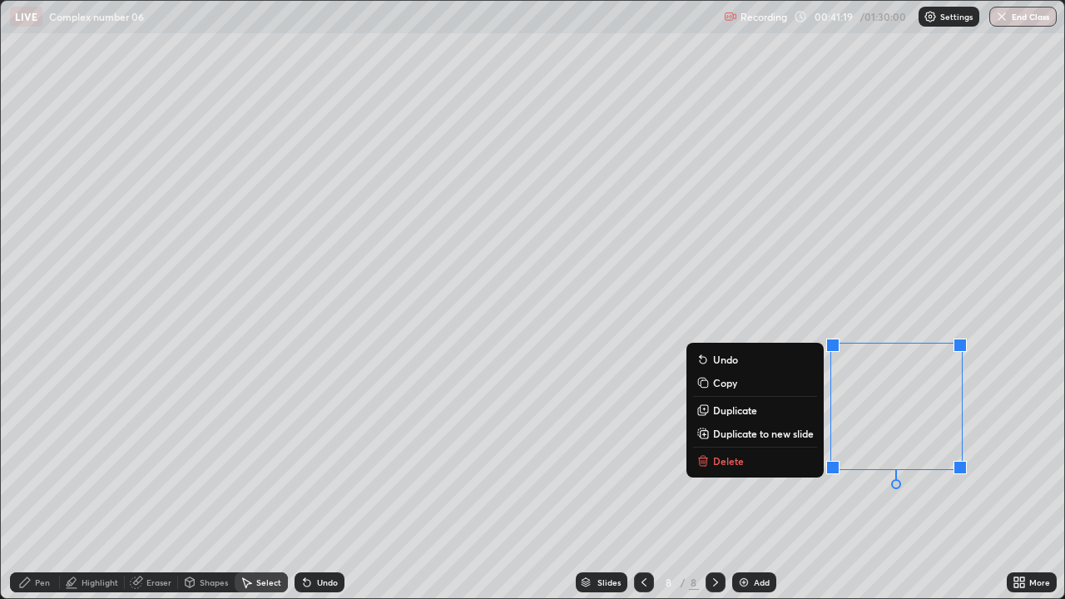
click at [581, 393] on div "0 ° Undo Copy Duplicate Duplicate to new slide Delete" at bounding box center [533, 300] width 1064 height 598
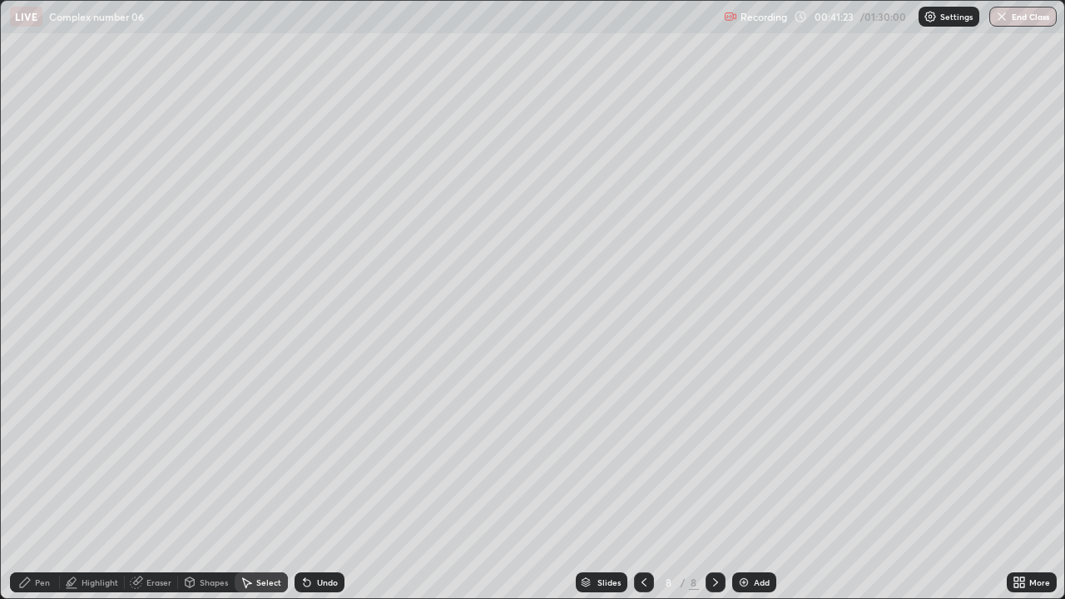
click at [197, 493] on div "Shapes" at bounding box center [206, 583] width 57 height 20
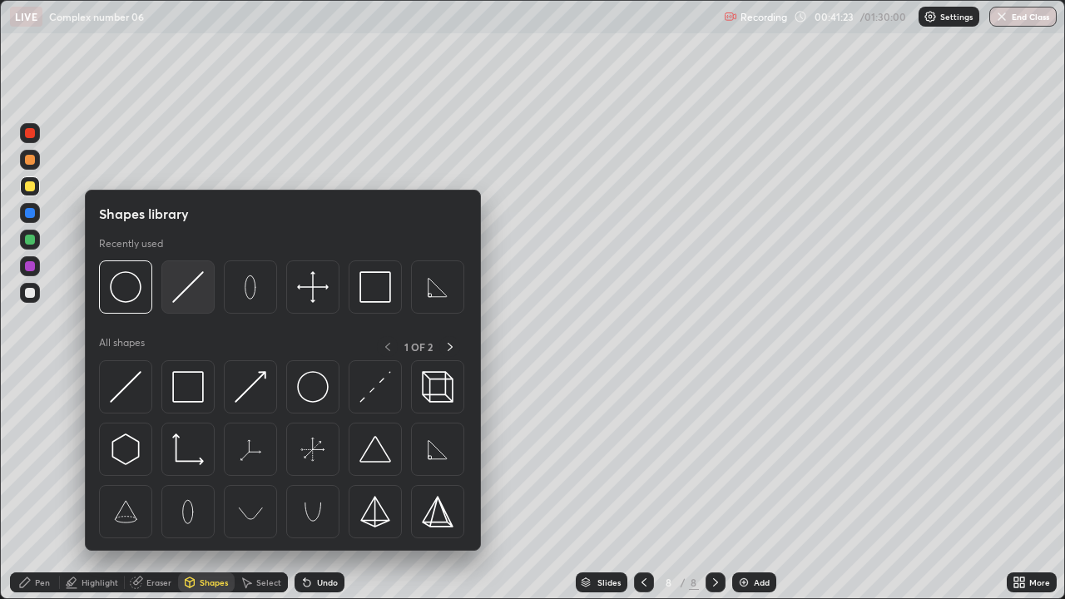
click at [184, 290] on img at bounding box center [188, 287] width 32 height 32
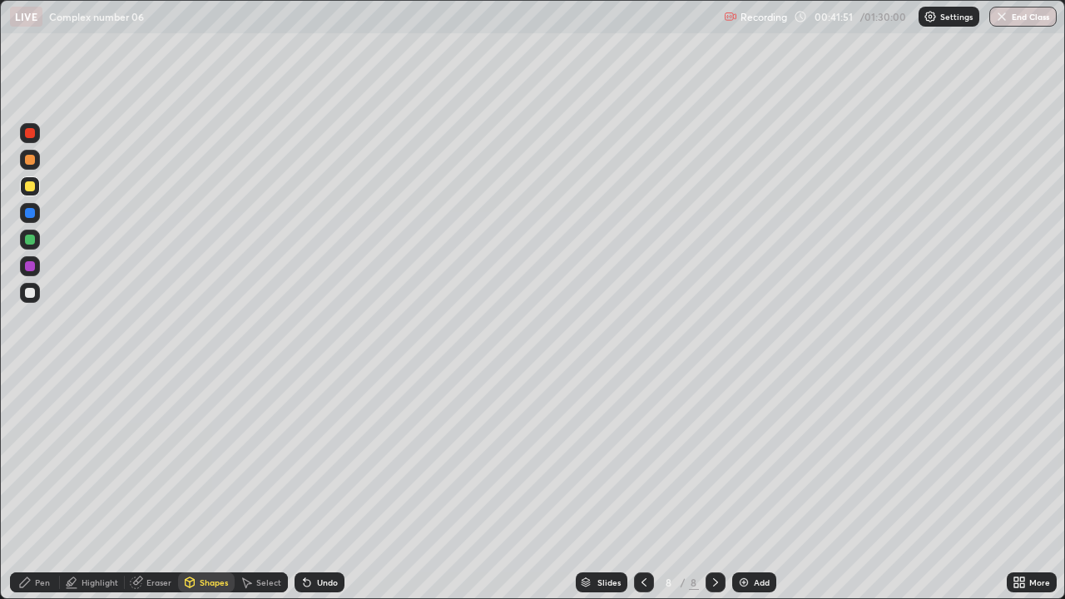
click at [31, 493] on icon at bounding box center [24, 582] width 13 height 13
click at [791, 493] on div "Slides 8 / 8 Add" at bounding box center [676, 582] width 663 height 33
click at [202, 493] on div "Shapes" at bounding box center [214, 583] width 28 height 8
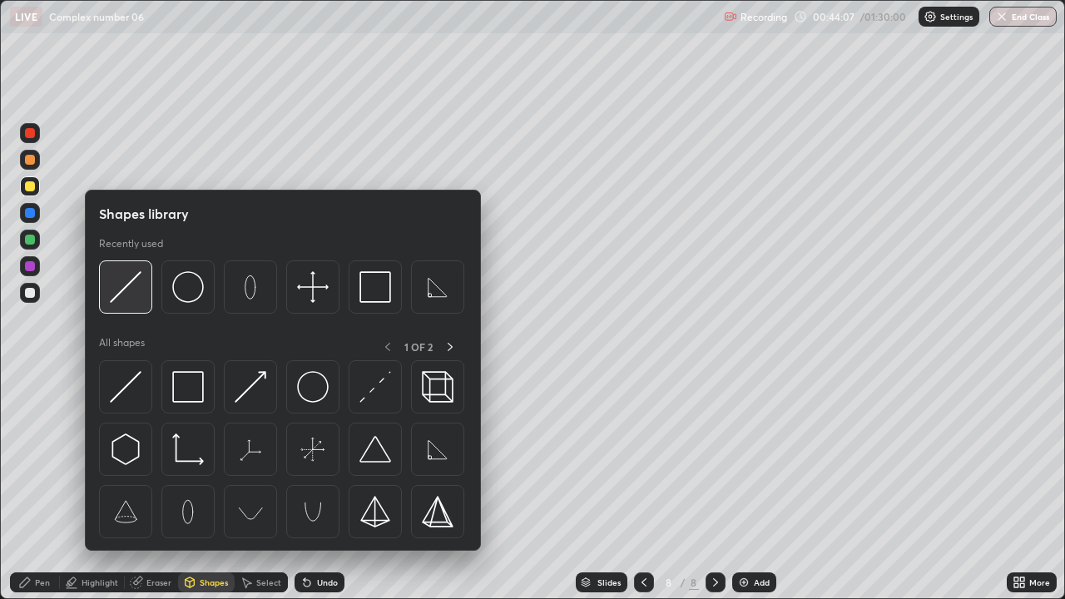
click at [122, 288] on img at bounding box center [126, 287] width 32 height 32
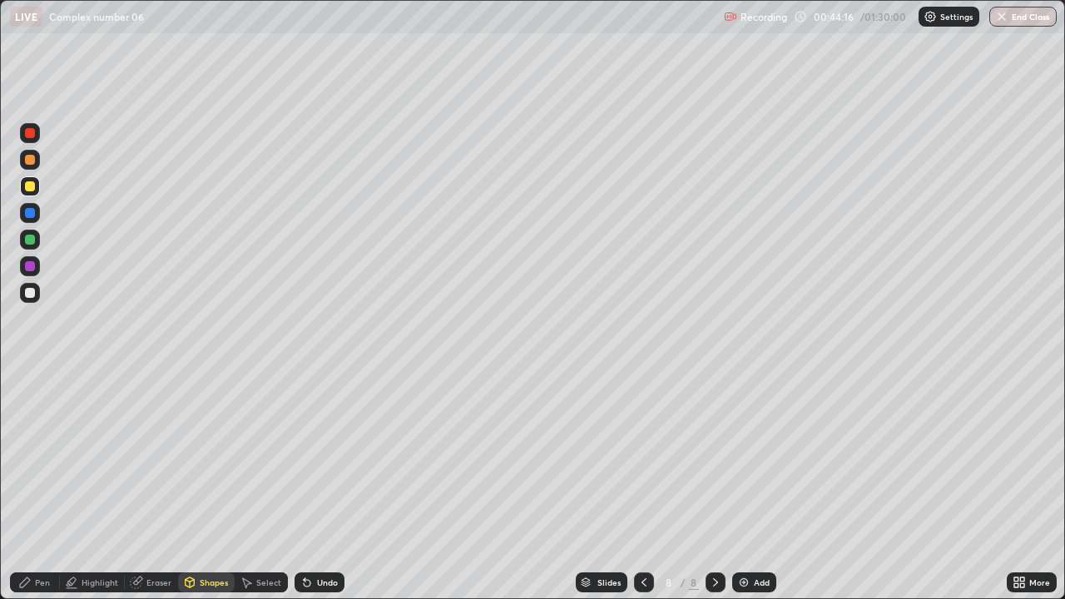
click at [45, 493] on div "Pen" at bounding box center [35, 583] width 50 height 20
click at [748, 493] on img at bounding box center [744, 582] width 13 height 13
click at [642, 493] on icon at bounding box center [644, 582] width 13 height 13
click at [714, 493] on icon at bounding box center [715, 582] width 13 height 13
click at [643, 493] on icon at bounding box center [644, 582] width 13 height 13
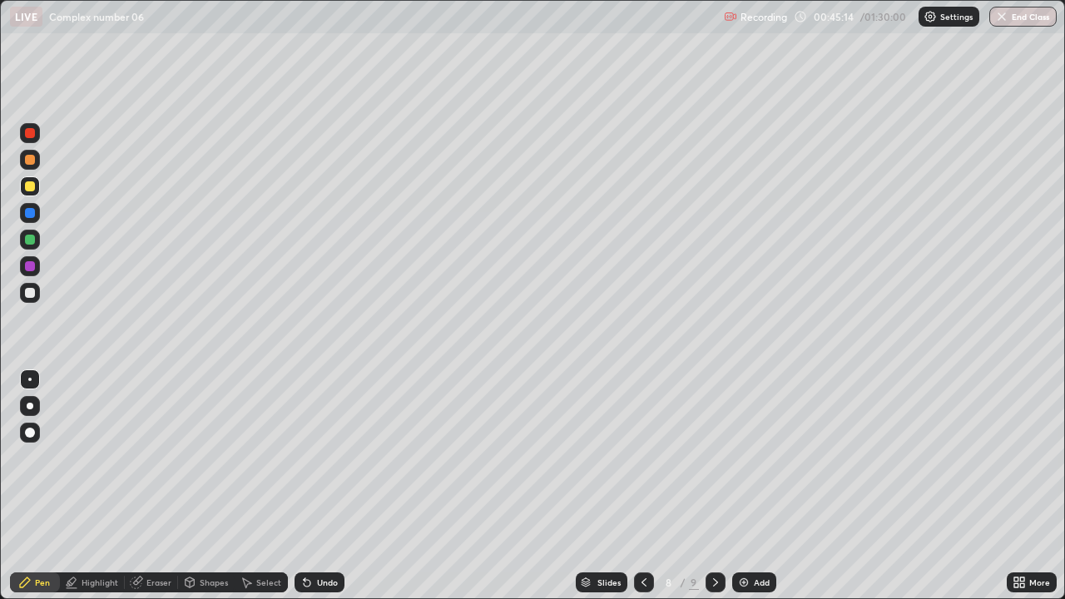
click at [22, 206] on div at bounding box center [30, 213] width 20 height 20
click at [30, 241] on div at bounding box center [30, 240] width 10 height 10
click at [317, 493] on div "Undo" at bounding box center [327, 583] width 21 height 8
click at [326, 493] on div "Undo" at bounding box center [327, 583] width 21 height 8
click at [328, 493] on div "Undo" at bounding box center [327, 583] width 21 height 8
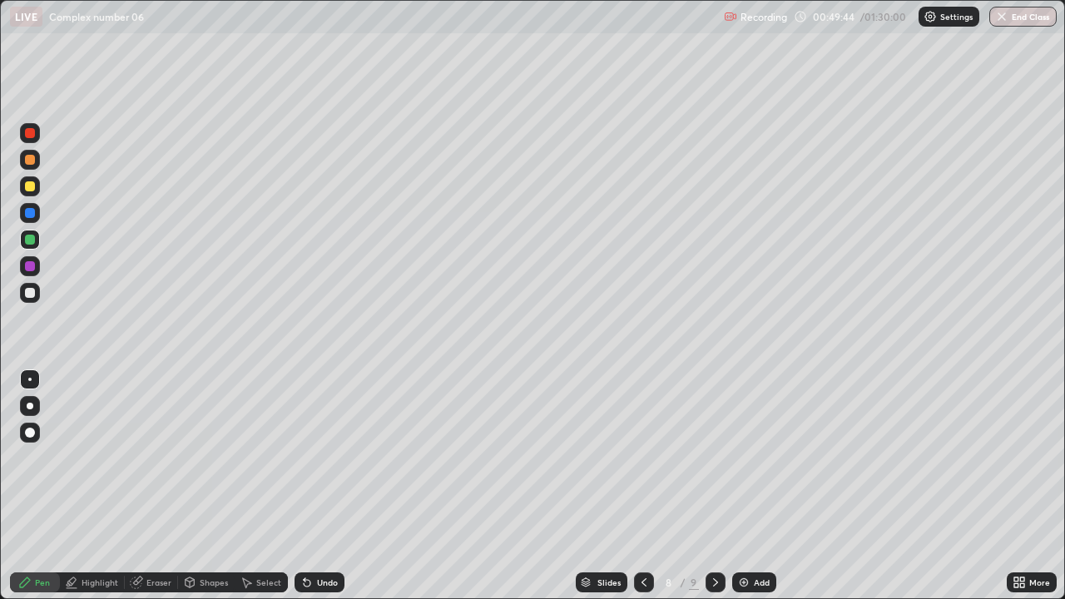
click at [715, 493] on icon at bounding box center [715, 582] width 13 height 13
click at [641, 493] on icon at bounding box center [644, 582] width 13 height 13
click at [313, 493] on div "Undo" at bounding box center [320, 583] width 50 height 20
click at [319, 493] on div "Undo" at bounding box center [327, 583] width 21 height 8
click at [716, 493] on icon at bounding box center [715, 582] width 13 height 13
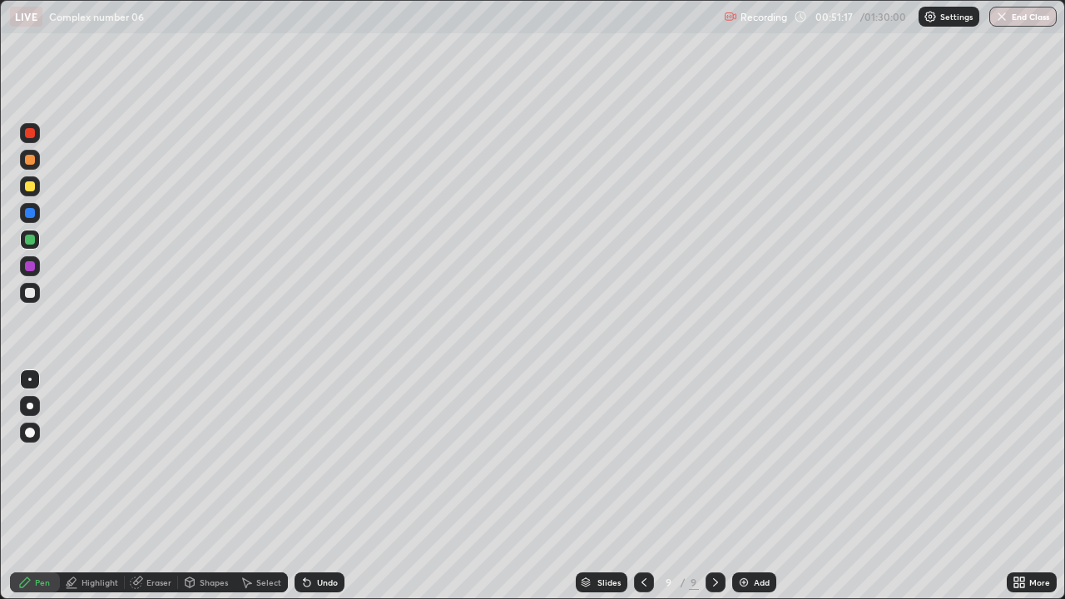
click at [634, 493] on div at bounding box center [644, 583] width 20 height 20
click at [709, 493] on div at bounding box center [716, 583] width 20 height 20
click at [641, 493] on icon at bounding box center [644, 582] width 13 height 13
click at [643, 493] on icon at bounding box center [644, 582] width 13 height 13
click at [710, 493] on icon at bounding box center [715, 582] width 13 height 13
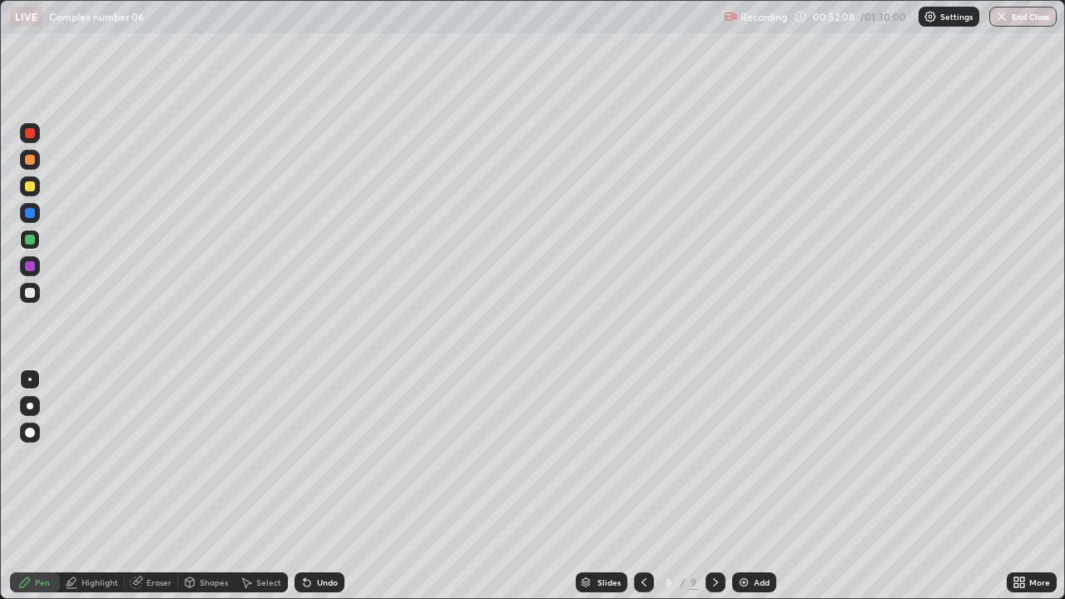
click at [711, 493] on icon at bounding box center [715, 582] width 13 height 13
click at [641, 493] on icon at bounding box center [644, 582] width 13 height 13
click at [714, 493] on icon at bounding box center [715, 582] width 13 height 13
click at [638, 493] on icon at bounding box center [644, 582] width 13 height 13
click at [714, 493] on icon at bounding box center [715, 582] width 13 height 13
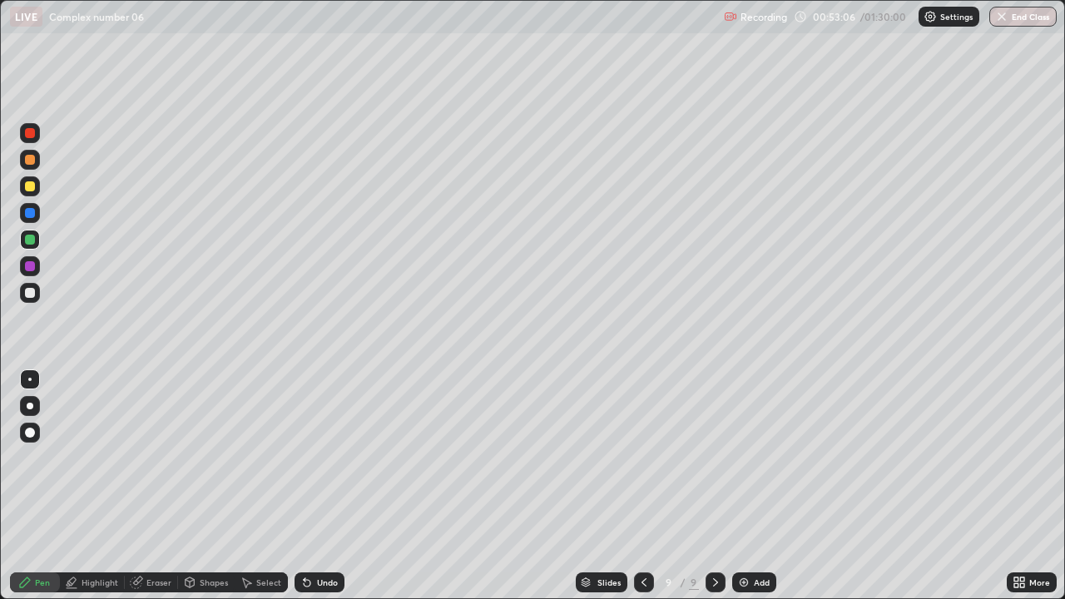
click at [748, 493] on img at bounding box center [744, 582] width 13 height 13
click at [643, 493] on icon at bounding box center [643, 582] width 13 height 13
click at [714, 493] on icon at bounding box center [715, 582] width 13 height 13
click at [641, 493] on icon at bounding box center [643, 582] width 13 height 13
click at [644, 493] on icon at bounding box center [643, 582] width 13 height 13
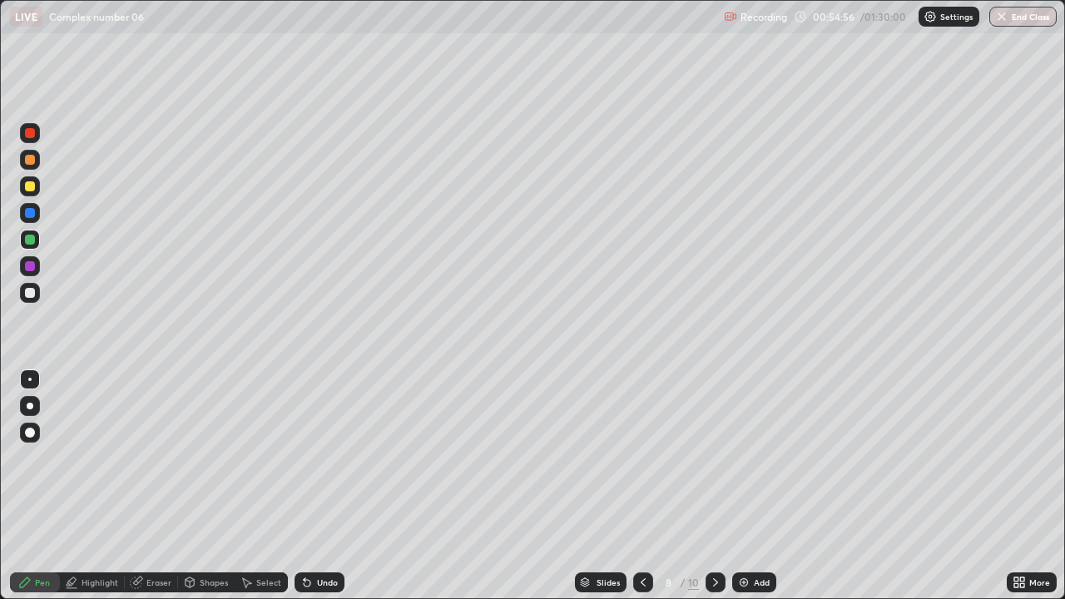
click at [641, 493] on div at bounding box center [643, 583] width 20 height 20
click at [707, 493] on div at bounding box center [716, 583] width 20 height 20
click at [152, 493] on div "Eraser" at bounding box center [159, 583] width 25 height 8
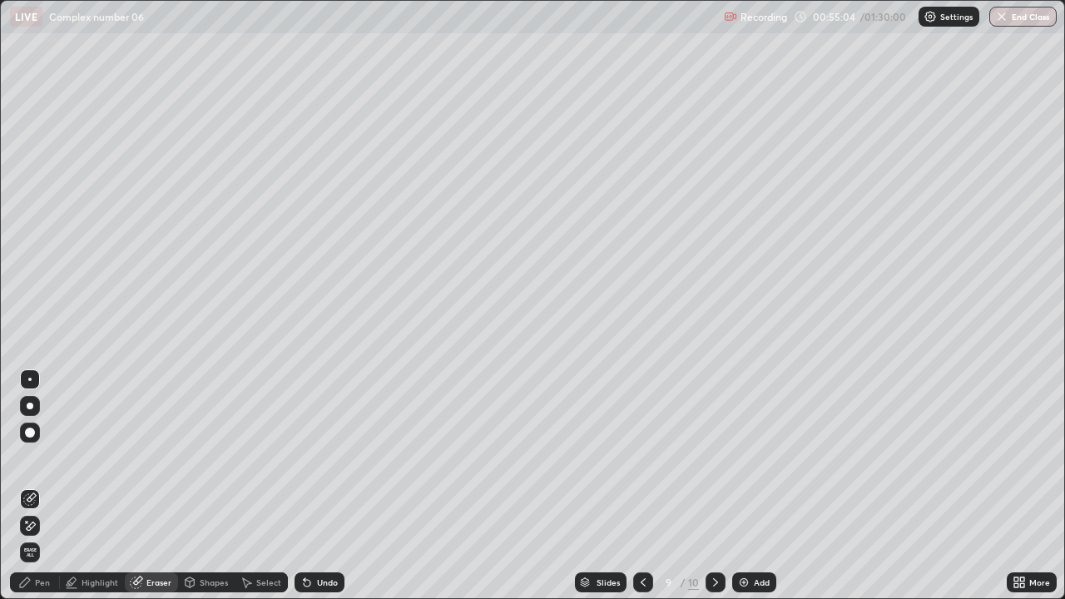
click at [32, 493] on div "Pen" at bounding box center [35, 583] width 50 height 20
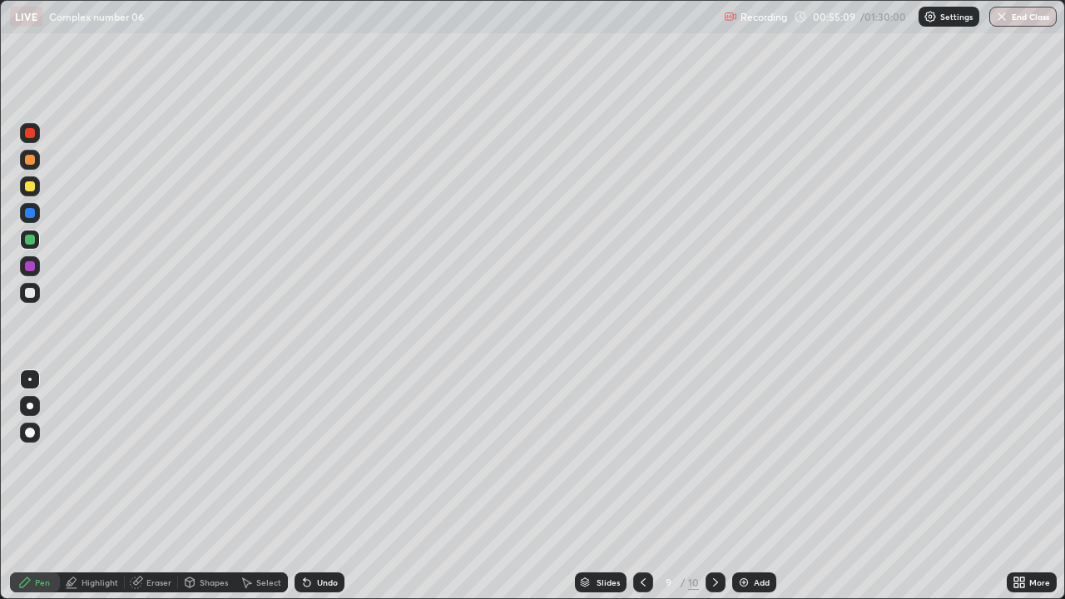
click at [319, 493] on div "Undo" at bounding box center [327, 583] width 21 height 8
click at [137, 493] on icon at bounding box center [136, 583] width 11 height 11
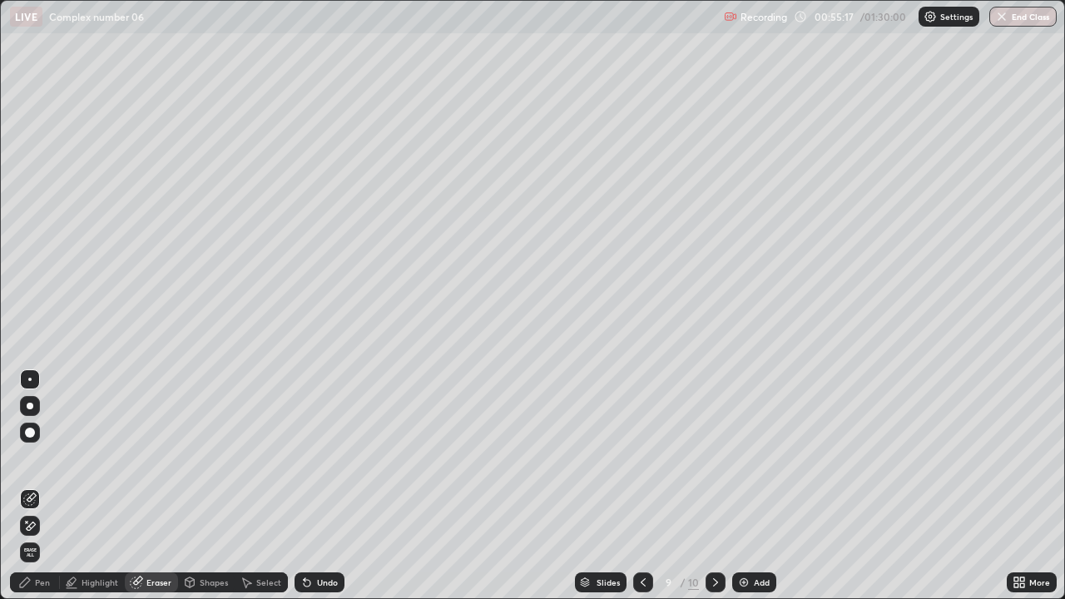
click at [27, 493] on icon at bounding box center [25, 583] width 10 height 10
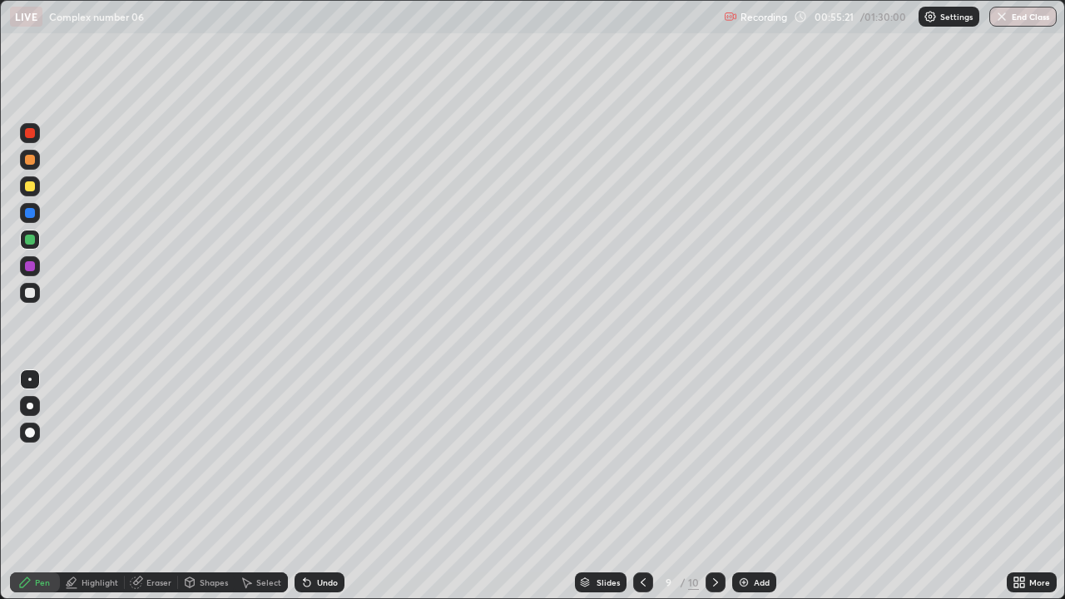
click at [713, 493] on div at bounding box center [716, 583] width 20 height 20
click at [137, 493] on icon at bounding box center [136, 583] width 11 height 11
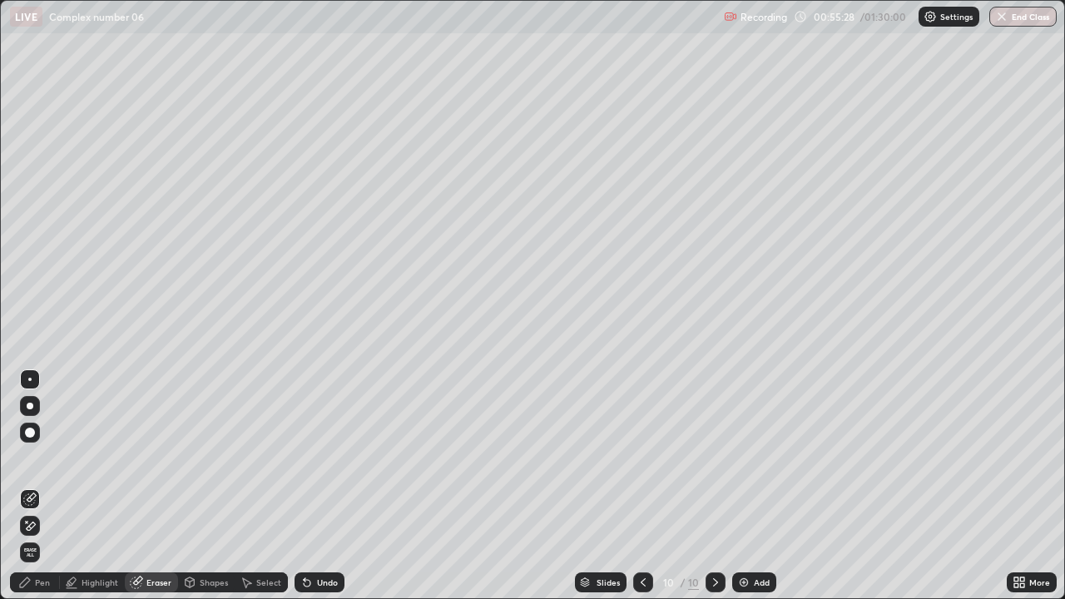
click at [27, 433] on div at bounding box center [30, 433] width 10 height 10
click at [27, 493] on icon at bounding box center [24, 582] width 13 height 13
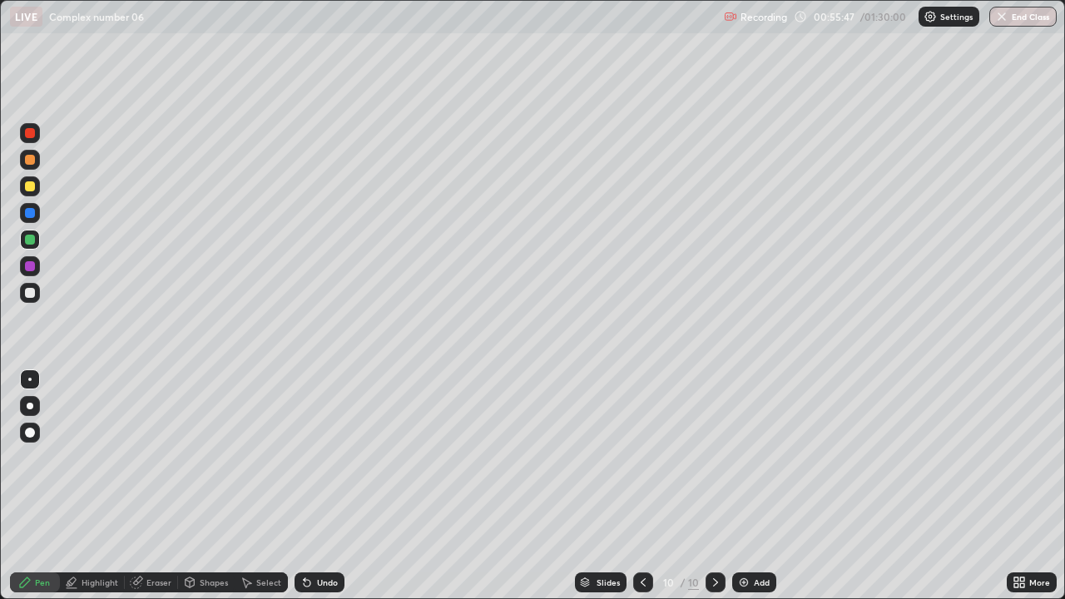
click at [642, 493] on icon at bounding box center [643, 582] width 13 height 13
click at [640, 493] on icon at bounding box center [643, 582] width 13 height 13
click at [318, 493] on div "Undo" at bounding box center [327, 583] width 21 height 8
click at [320, 493] on div "Undo" at bounding box center [327, 583] width 21 height 8
click at [317, 493] on div "Undo" at bounding box center [327, 583] width 21 height 8
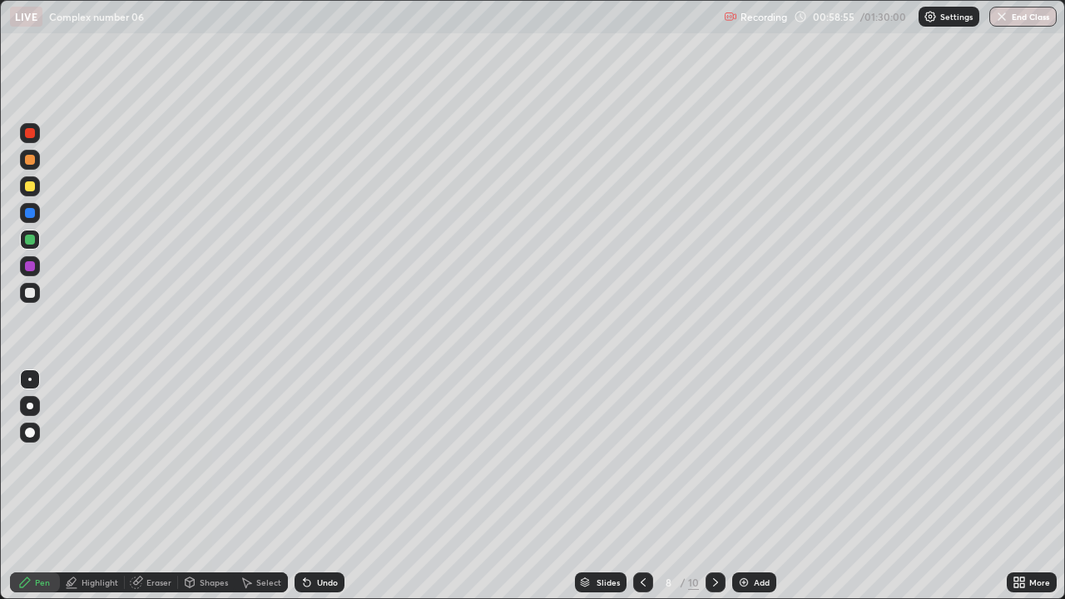
click at [321, 493] on div "Undo" at bounding box center [327, 583] width 21 height 8
click at [317, 493] on div "Undo" at bounding box center [320, 583] width 50 height 20
click at [323, 493] on div "Undo" at bounding box center [327, 583] width 21 height 8
click at [325, 493] on div "Undo" at bounding box center [327, 583] width 21 height 8
click at [326, 493] on div "Undo" at bounding box center [327, 583] width 21 height 8
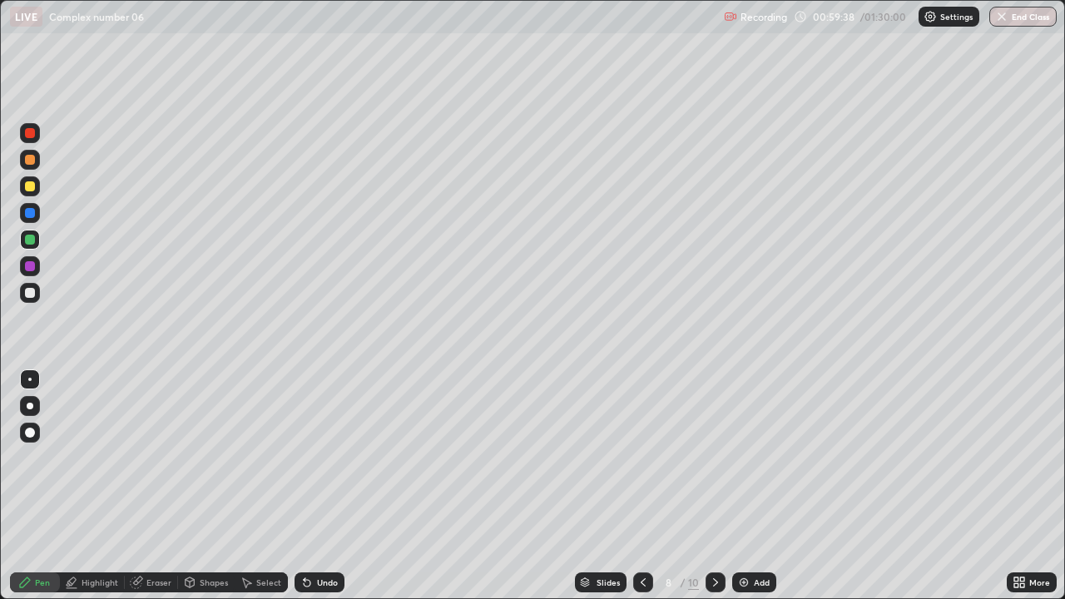
click at [325, 493] on div "Undo" at bounding box center [327, 583] width 21 height 8
click at [327, 493] on div "Undo" at bounding box center [327, 583] width 21 height 8
click at [329, 493] on div "Undo" at bounding box center [327, 583] width 21 height 8
click at [716, 493] on icon at bounding box center [715, 582] width 13 height 13
click at [714, 493] on icon at bounding box center [715, 582] width 13 height 13
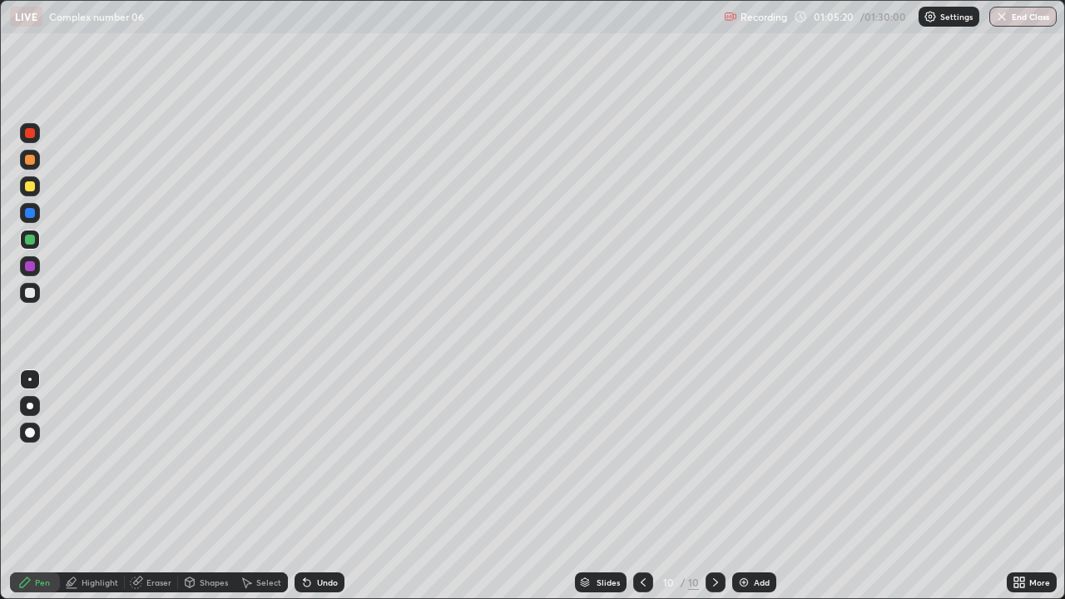
click at [749, 493] on div "Add" at bounding box center [755, 583] width 44 height 20
click at [31, 133] on div at bounding box center [30, 133] width 10 height 10
click at [28, 294] on div at bounding box center [30, 293] width 10 height 10
click at [311, 493] on div "Undo" at bounding box center [320, 583] width 50 height 20
click at [754, 493] on div "Add" at bounding box center [762, 583] width 16 height 8
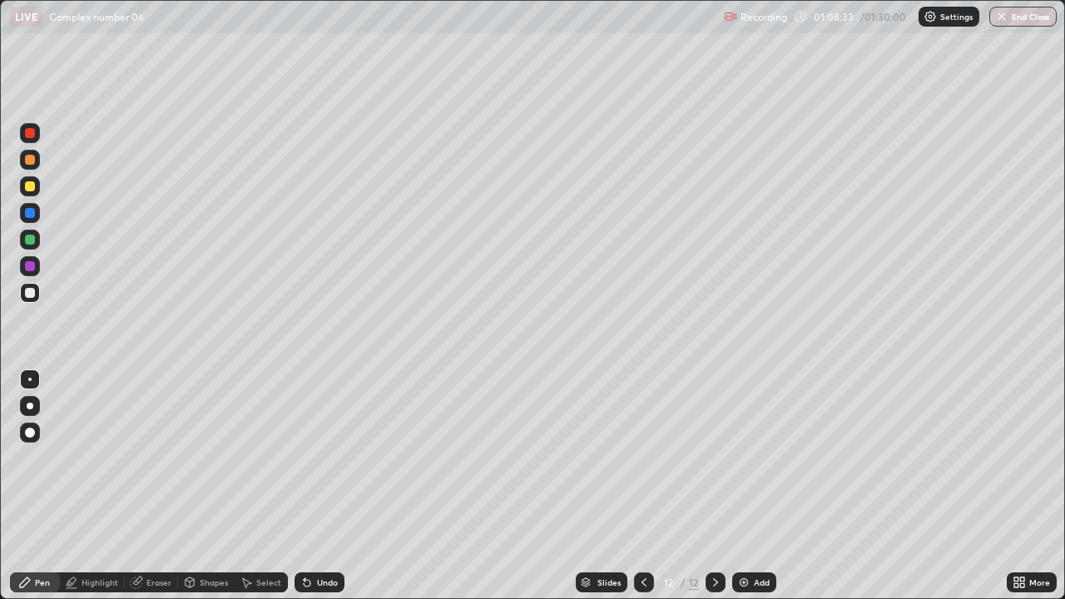
click at [33, 242] on div at bounding box center [30, 240] width 10 height 10
click at [643, 493] on icon at bounding box center [644, 582] width 13 height 13
click at [714, 493] on icon at bounding box center [715, 582] width 13 height 13
click at [311, 493] on div "Undo" at bounding box center [320, 583] width 50 height 20
click at [312, 493] on div "Undo" at bounding box center [320, 583] width 50 height 20
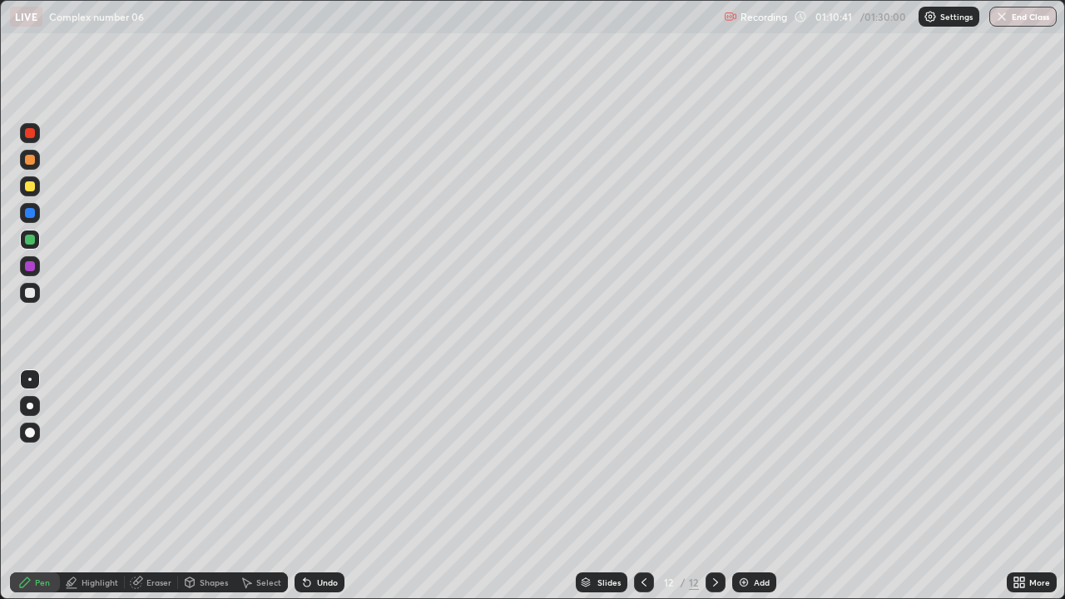
click at [310, 493] on icon at bounding box center [306, 582] width 13 height 13
click at [311, 493] on icon at bounding box center [306, 582] width 13 height 13
click at [27, 266] on div at bounding box center [30, 266] width 10 height 10
click at [643, 493] on icon at bounding box center [644, 582] width 13 height 13
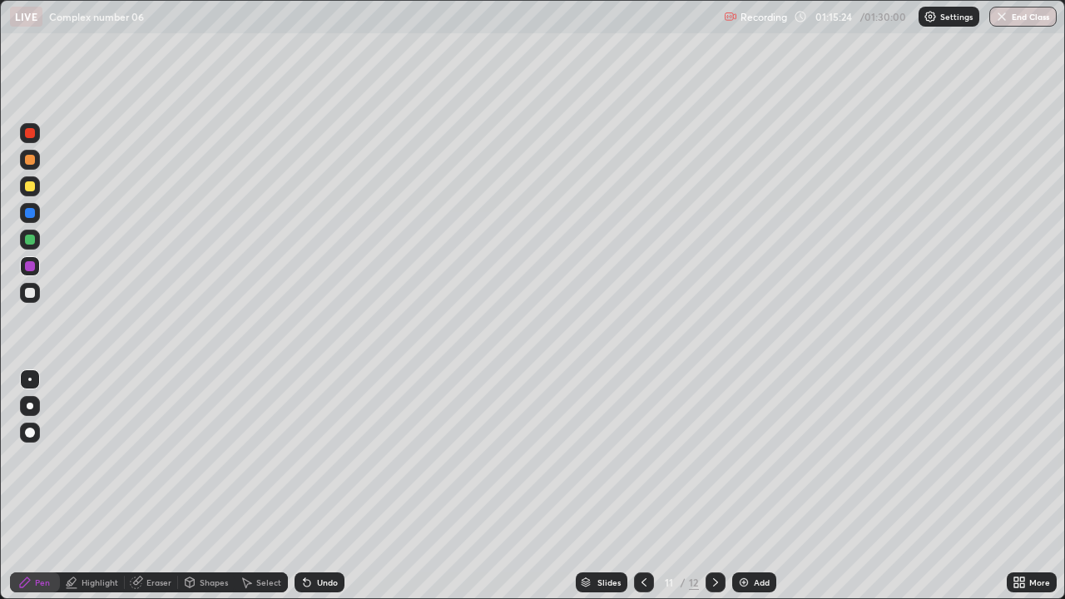
click at [708, 493] on div at bounding box center [716, 583] width 20 height 20
click at [749, 493] on img at bounding box center [744, 582] width 13 height 13
click at [32, 191] on div at bounding box center [30, 186] width 20 height 20
click at [319, 493] on div "Undo" at bounding box center [320, 583] width 50 height 20
click at [318, 493] on div "Undo" at bounding box center [320, 583] width 50 height 20
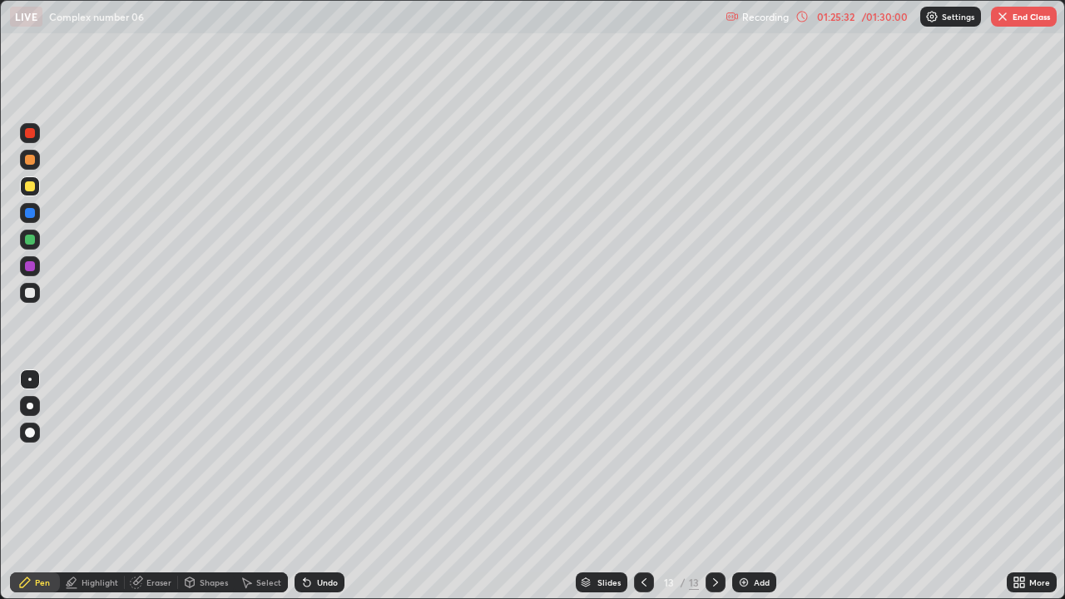
click at [305, 493] on icon at bounding box center [307, 583] width 7 height 7
click at [142, 493] on icon at bounding box center [136, 582] width 13 height 13
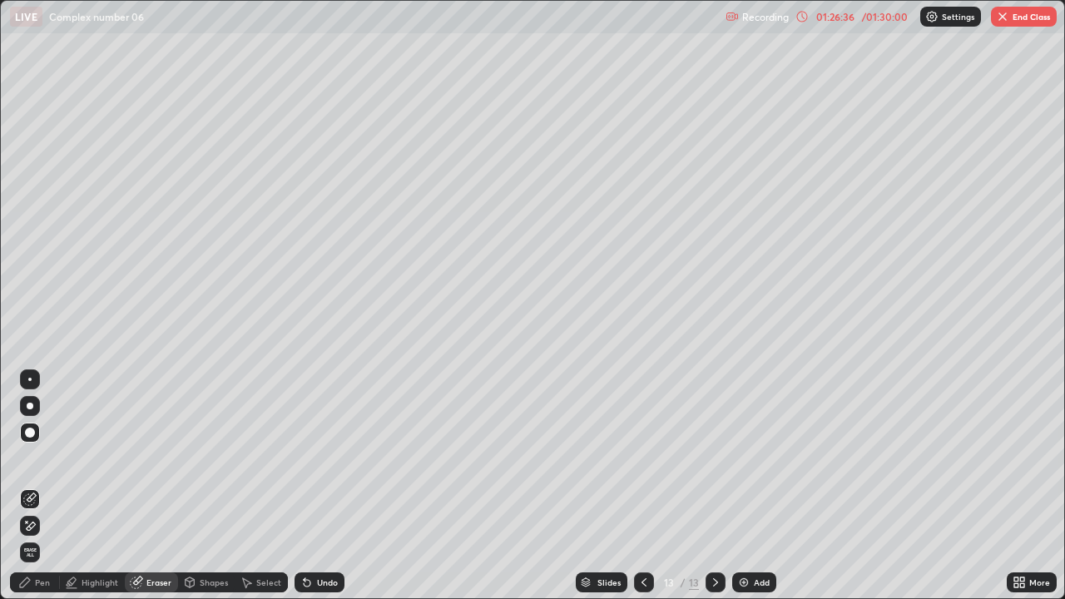
click at [37, 493] on div "Pen" at bounding box center [42, 583] width 15 height 8
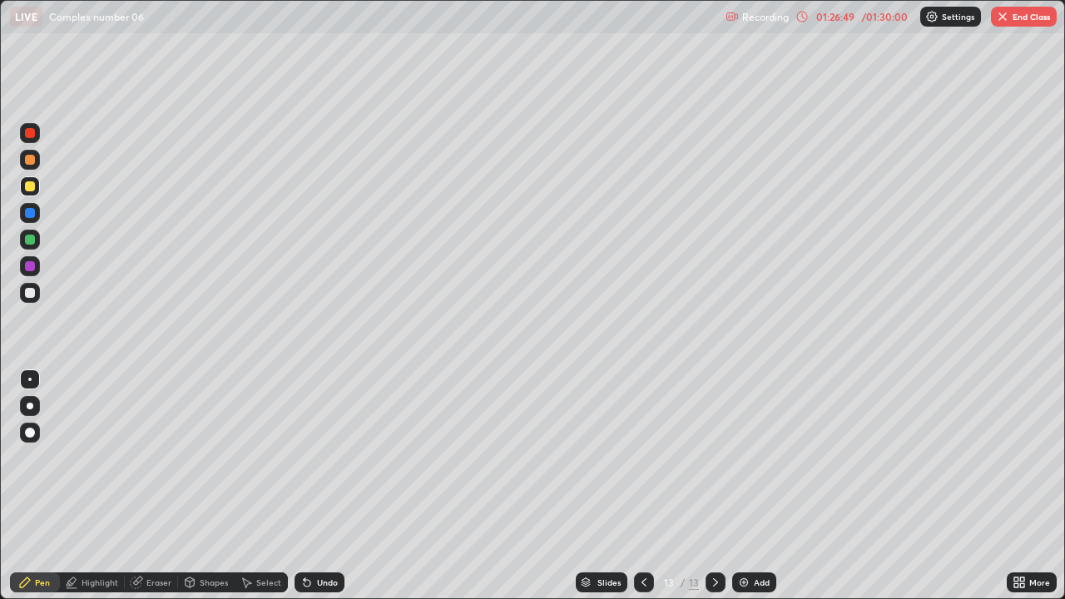
click at [755, 493] on div "Add" at bounding box center [762, 583] width 16 height 8
click at [634, 493] on div at bounding box center [644, 583] width 20 height 20
click at [713, 493] on icon at bounding box center [715, 582] width 13 height 13
click at [714, 493] on icon at bounding box center [715, 583] width 5 height 8
click at [643, 493] on icon at bounding box center [644, 582] width 13 height 13
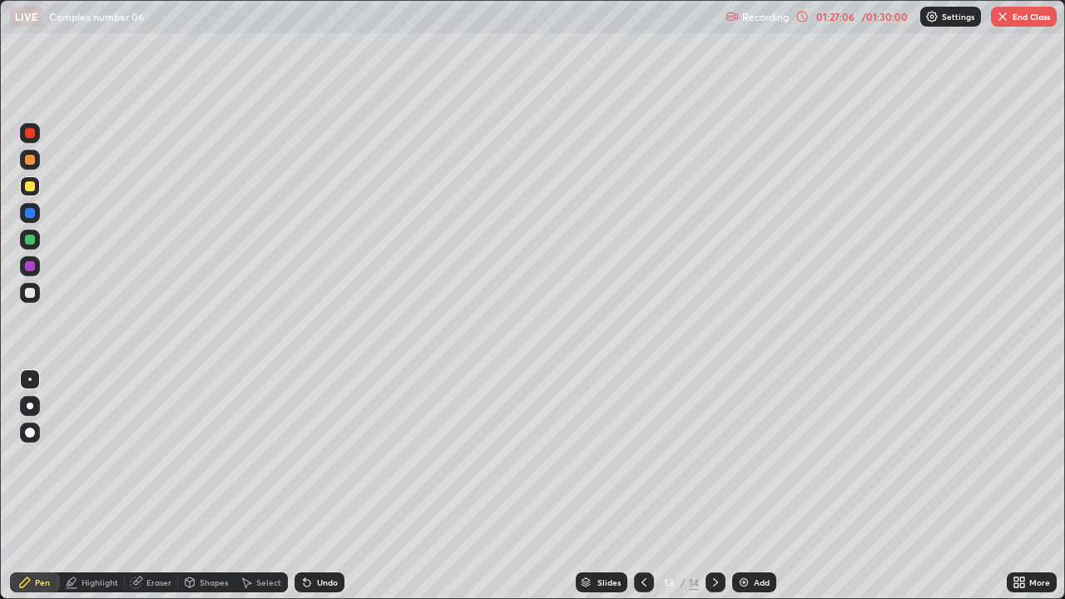
click at [712, 493] on icon at bounding box center [715, 582] width 13 height 13
click at [634, 493] on div at bounding box center [644, 583] width 20 height 20
click at [714, 493] on icon at bounding box center [715, 582] width 13 height 13
click at [314, 493] on div "Undo" at bounding box center [320, 583] width 50 height 20
click at [317, 493] on div "Undo" at bounding box center [327, 583] width 21 height 8
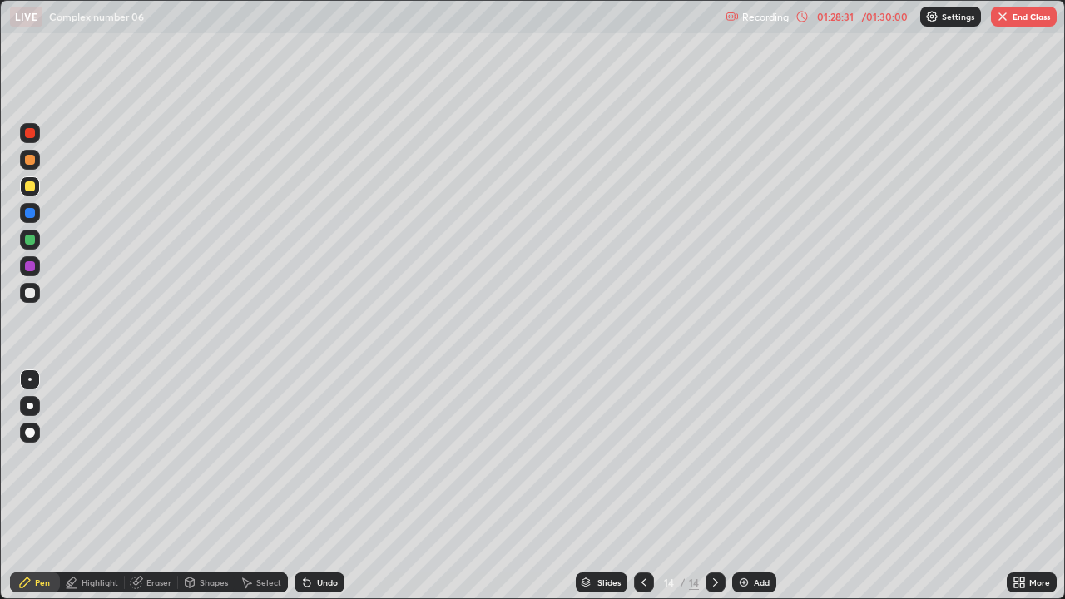
click at [643, 493] on div at bounding box center [644, 582] width 20 height 33
click at [711, 493] on icon at bounding box center [715, 582] width 13 height 13
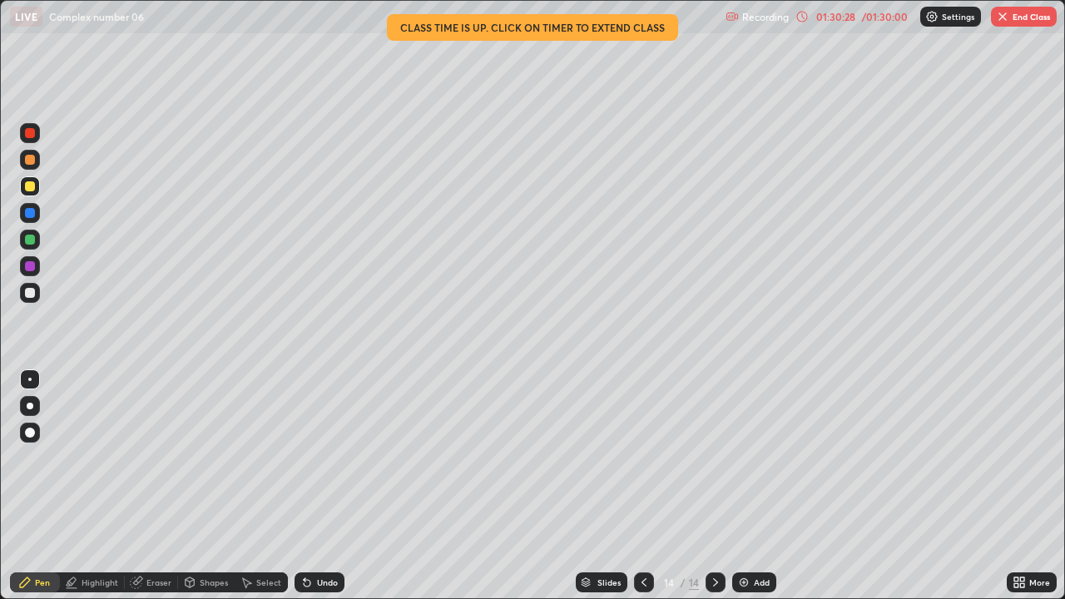
click at [1026, 10] on button "End Class" at bounding box center [1024, 17] width 66 height 20
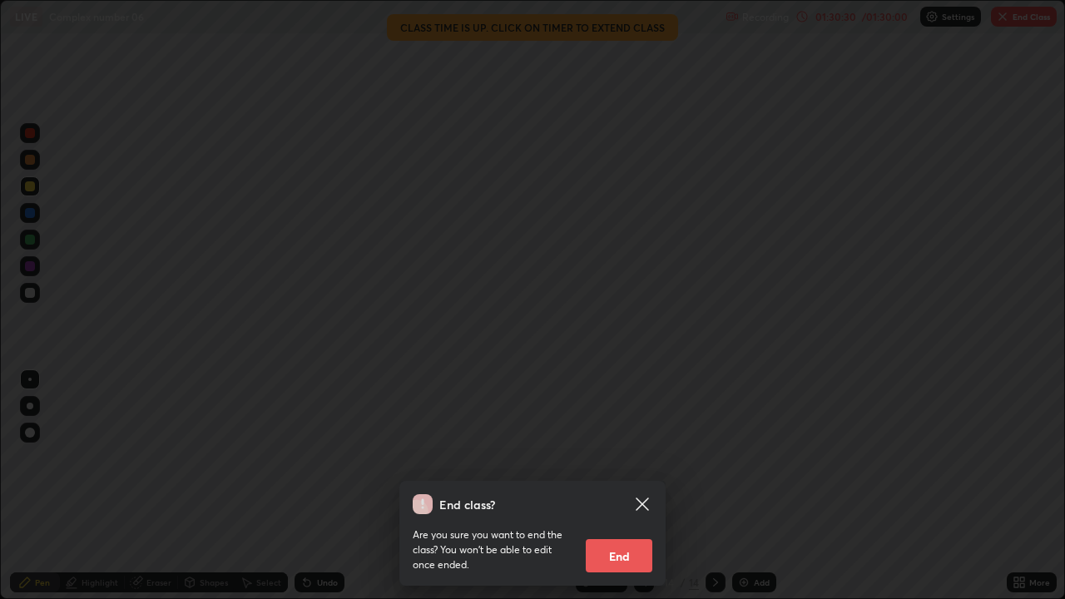
click at [620, 493] on button "End" at bounding box center [619, 555] width 67 height 33
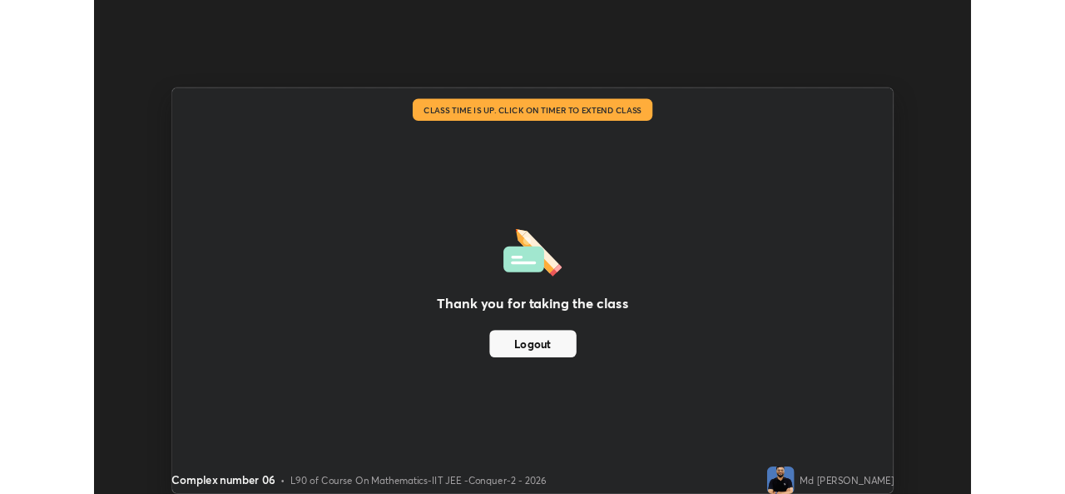
scroll to position [82747, 82175]
